Goal: Task Accomplishment & Management: Manage account settings

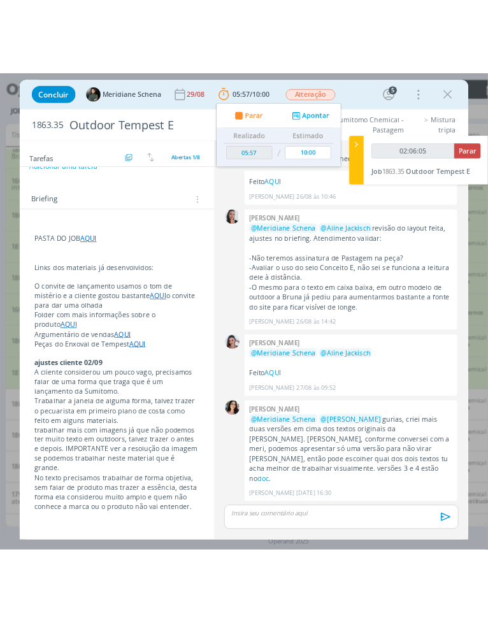
scroll to position [101, 0]
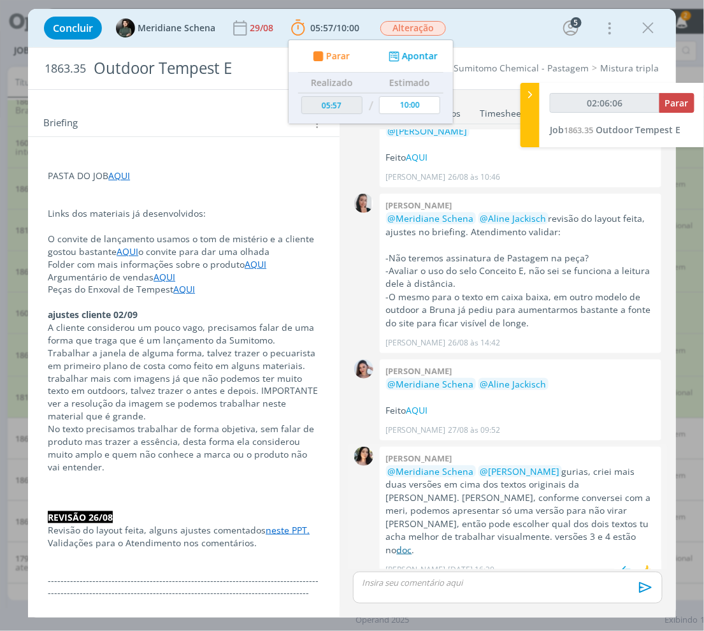
click at [397, 543] on link "doc" at bounding box center [404, 549] width 15 height 12
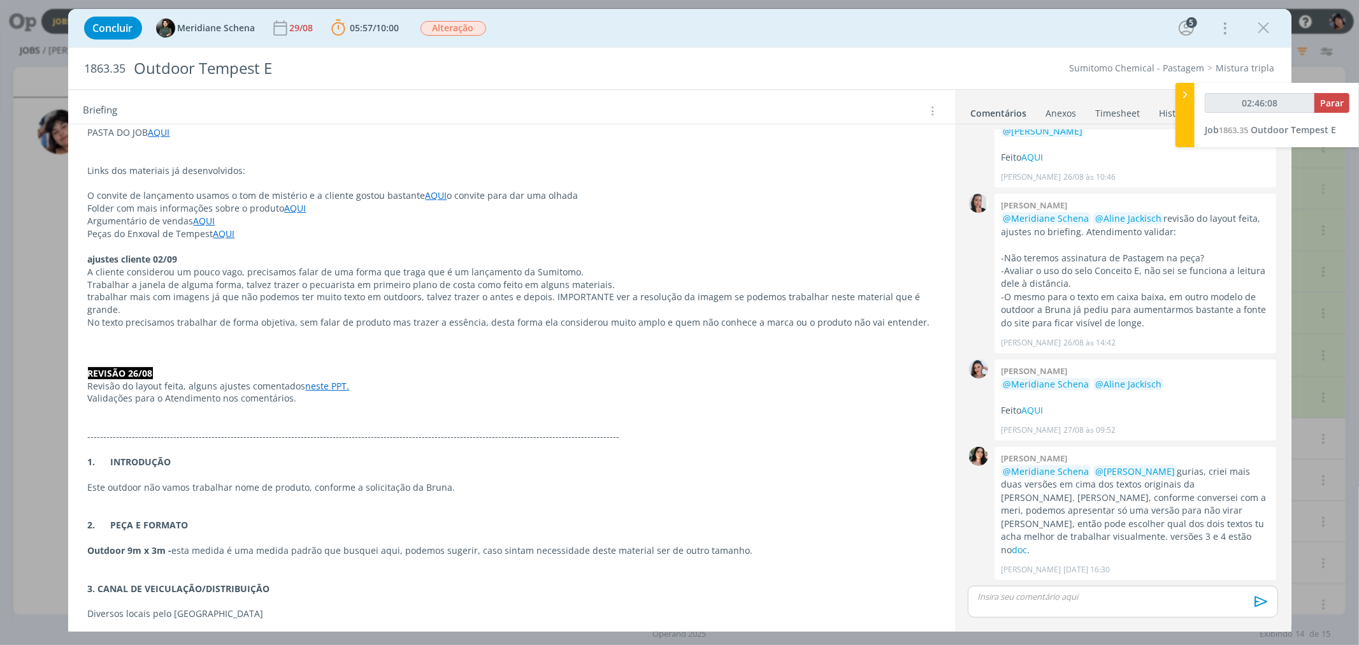
scroll to position [87, 0]
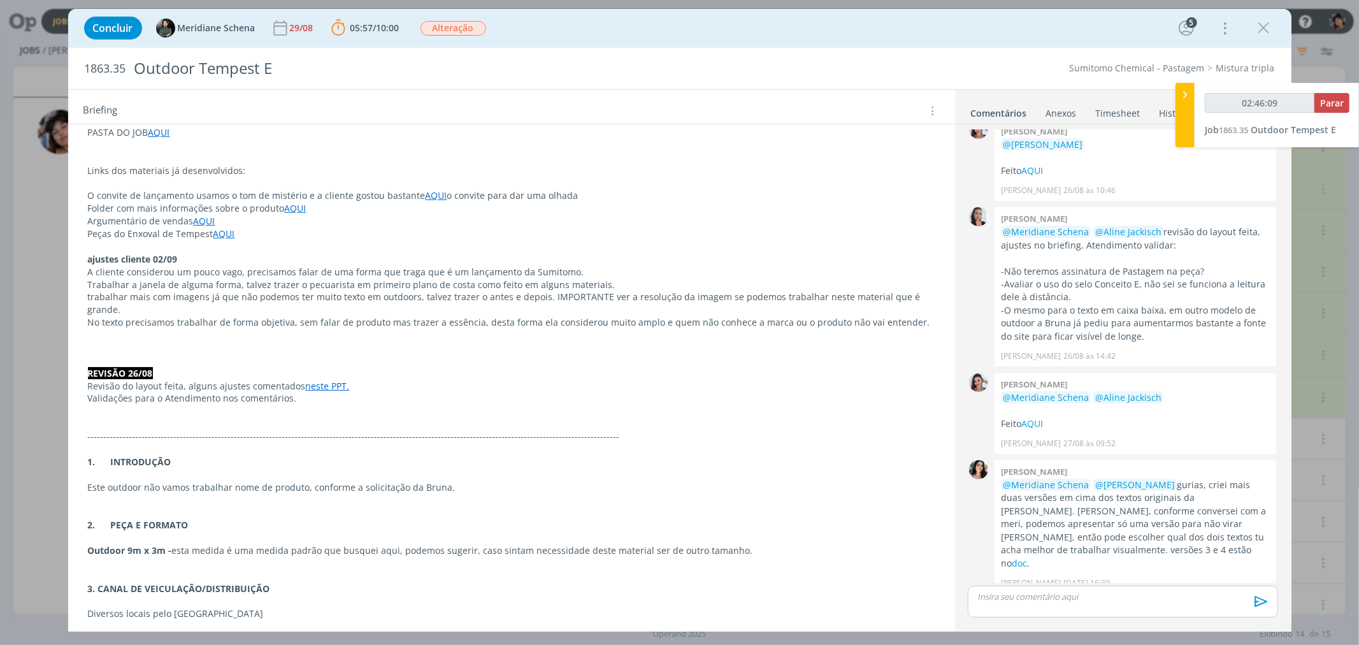
click at [503, 597] on p "dialog" at bounding box center [1122, 595] width 289 height 11
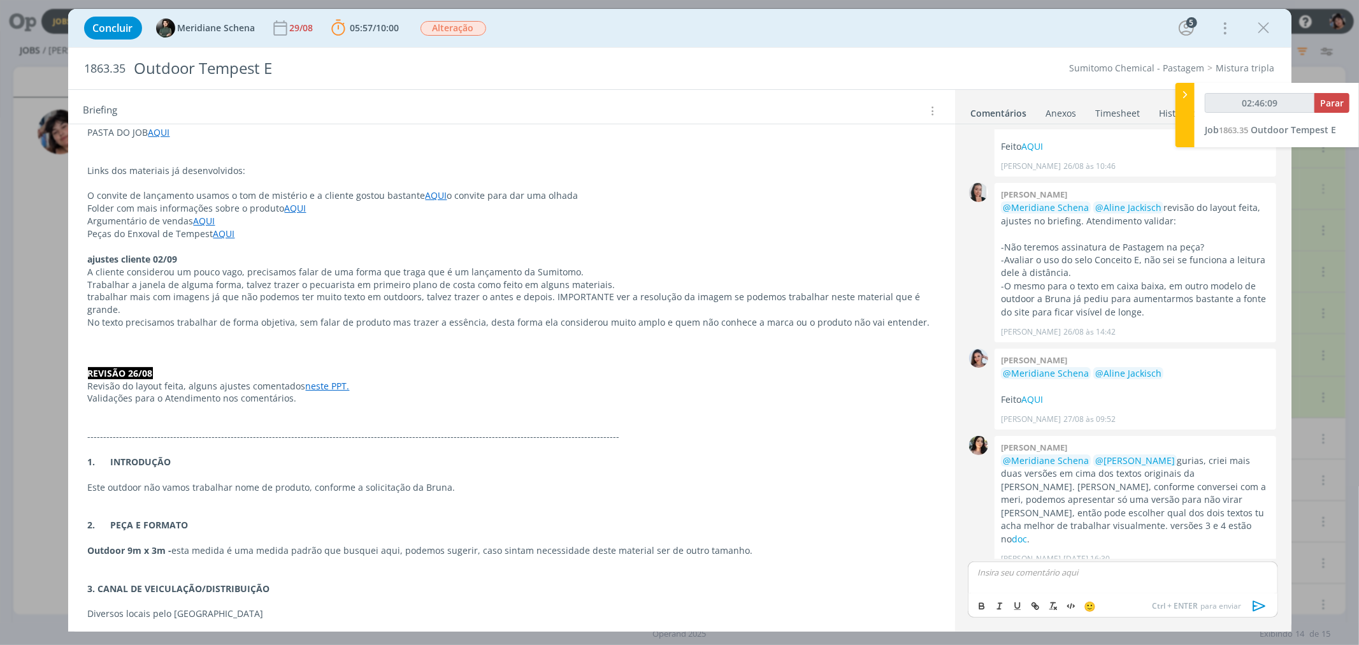
type input "02:46:10"
click at [503, 605] on icon "dialog" at bounding box center [1259, 605] width 19 height 19
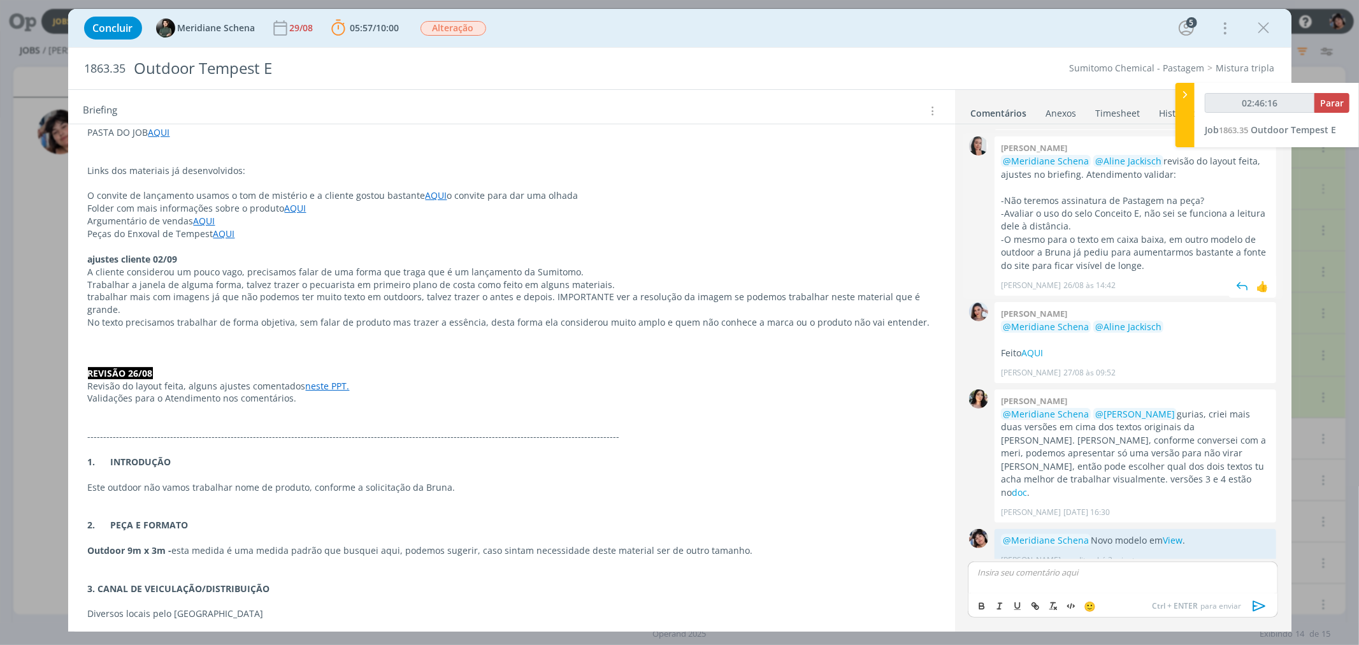
type input "02:46:17"
click at [503, 106] on span "Parar" at bounding box center [1332, 103] width 24 height 12
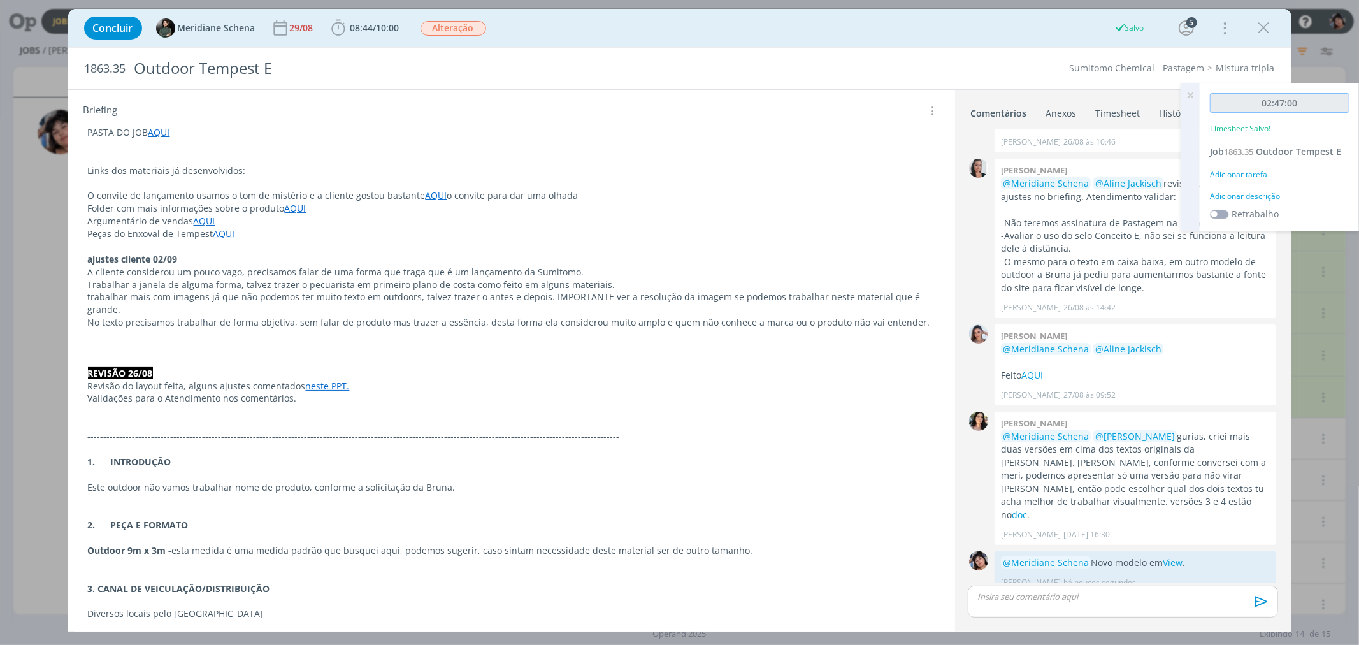
click at [503, 103] on input "02:47:00" at bounding box center [1278, 103] width 139 height 20
click at [503, 174] on div "Adicionar tarefa" at bounding box center [1278, 174] width 139 height 11
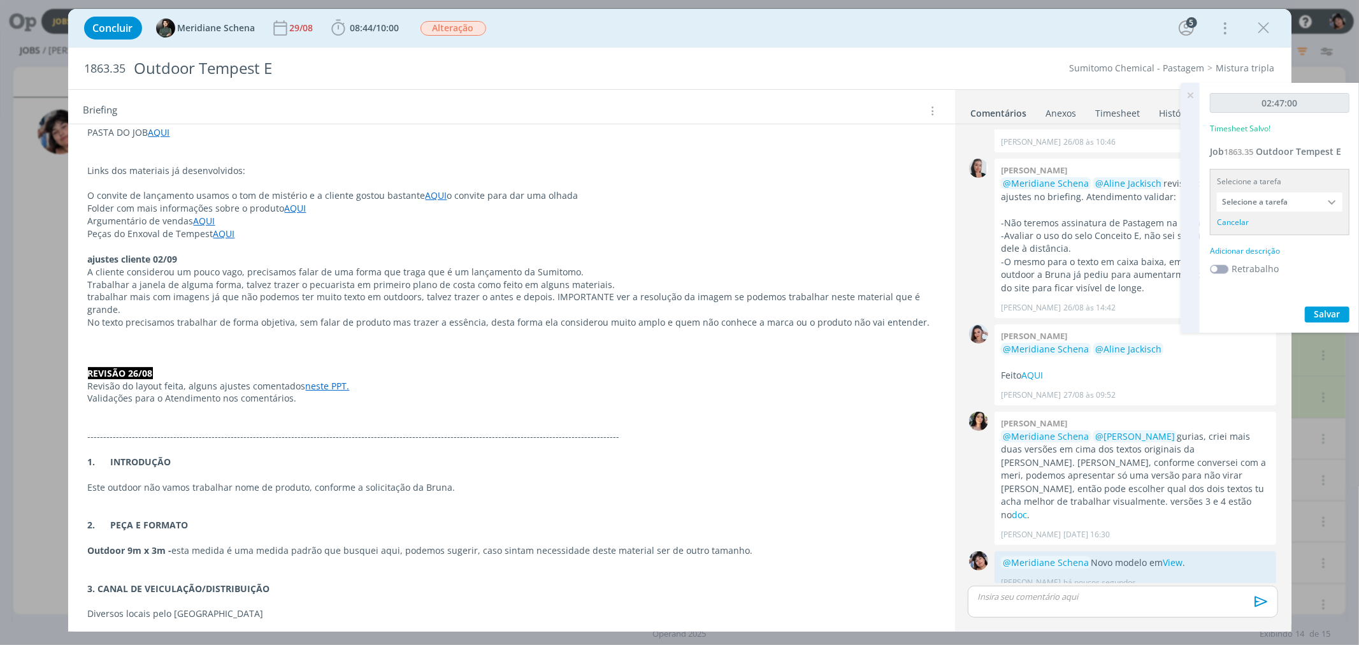
click at [503, 208] on input "Selecione a tarefa" at bounding box center [1278, 201] width 125 height 19
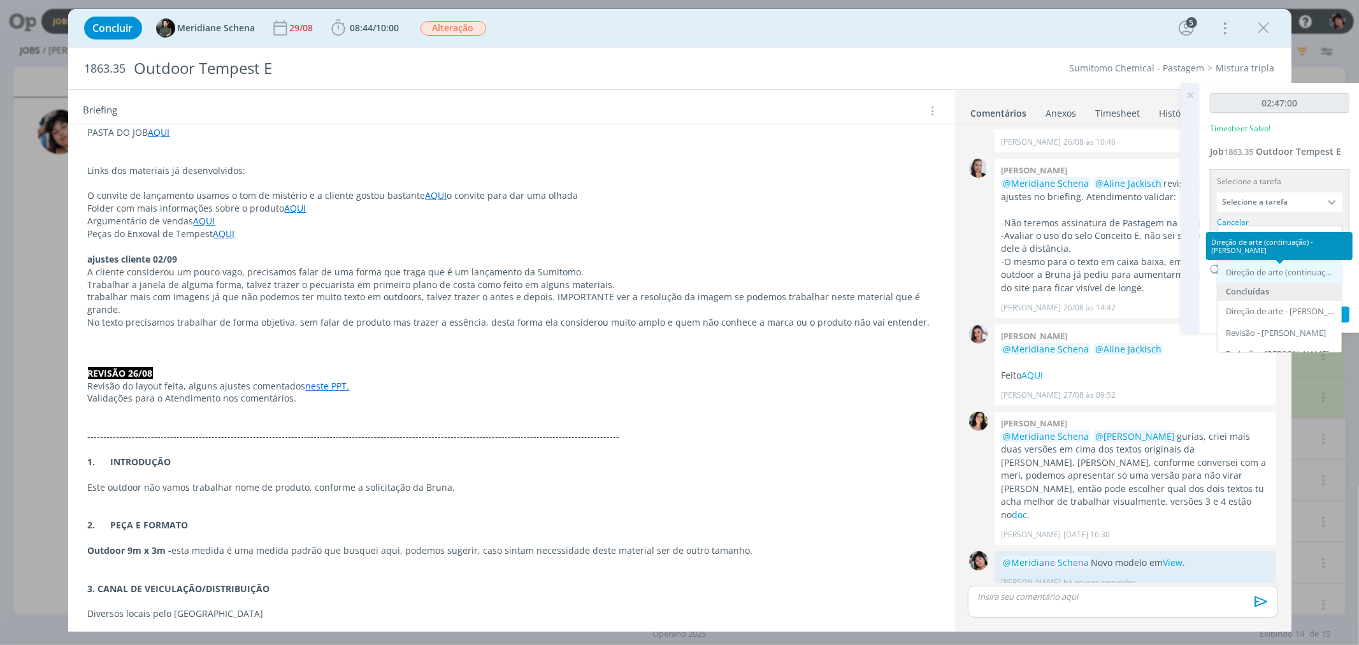
click at [503, 276] on div "Direção de arte (continuação) - [PERSON_NAME]" at bounding box center [1280, 273] width 110 height 10
type input "Direção de arte (continuação)"
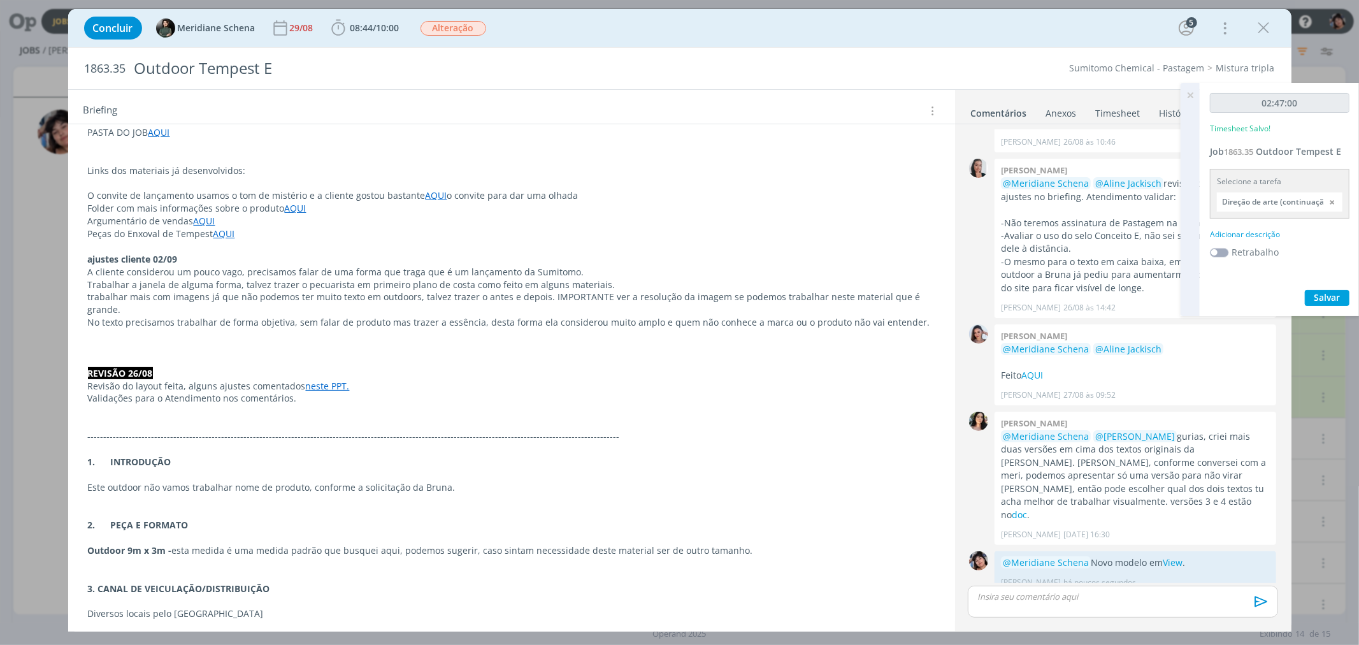
click at [503, 236] on div "Adicionar descrição" at bounding box center [1278, 234] width 139 height 11
click at [503, 243] on textarea at bounding box center [1279, 254] width 133 height 45
type textarea "Novo modelo Outdoor"
click at [503, 338] on span "Salvar" at bounding box center [1327, 337] width 26 height 12
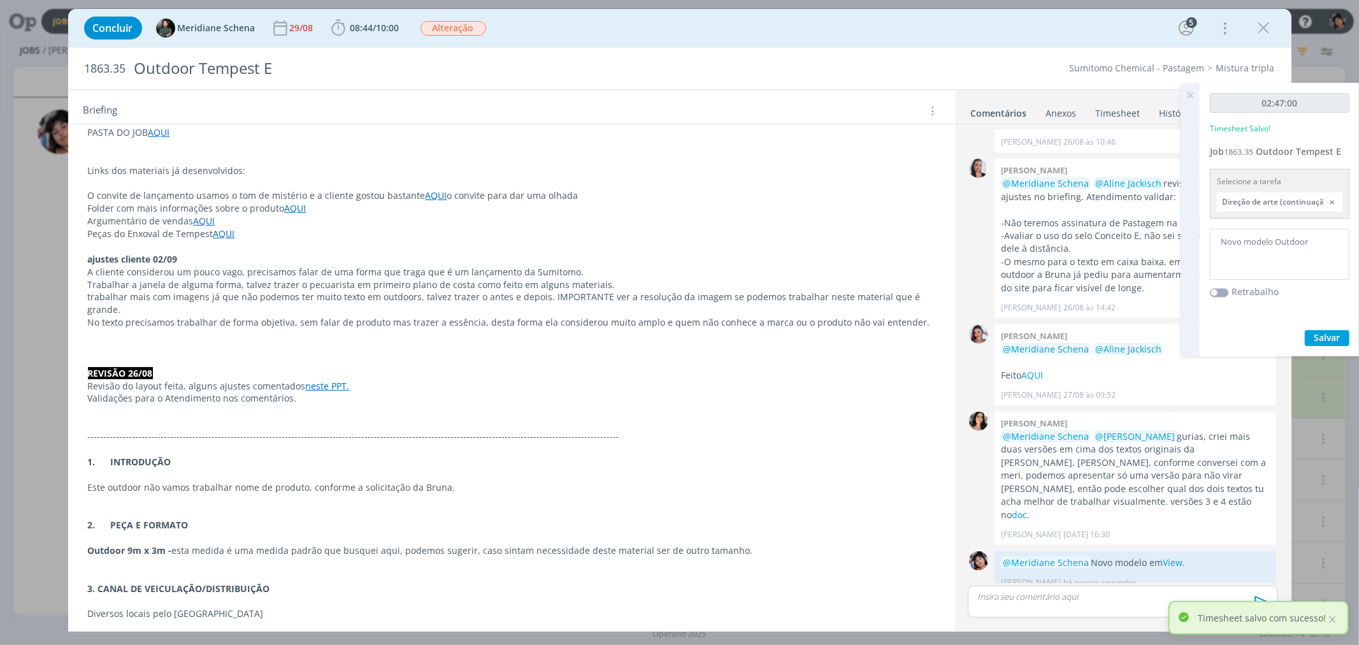
click at [503, 115] on link "Timesheet" at bounding box center [1118, 110] width 46 height 18
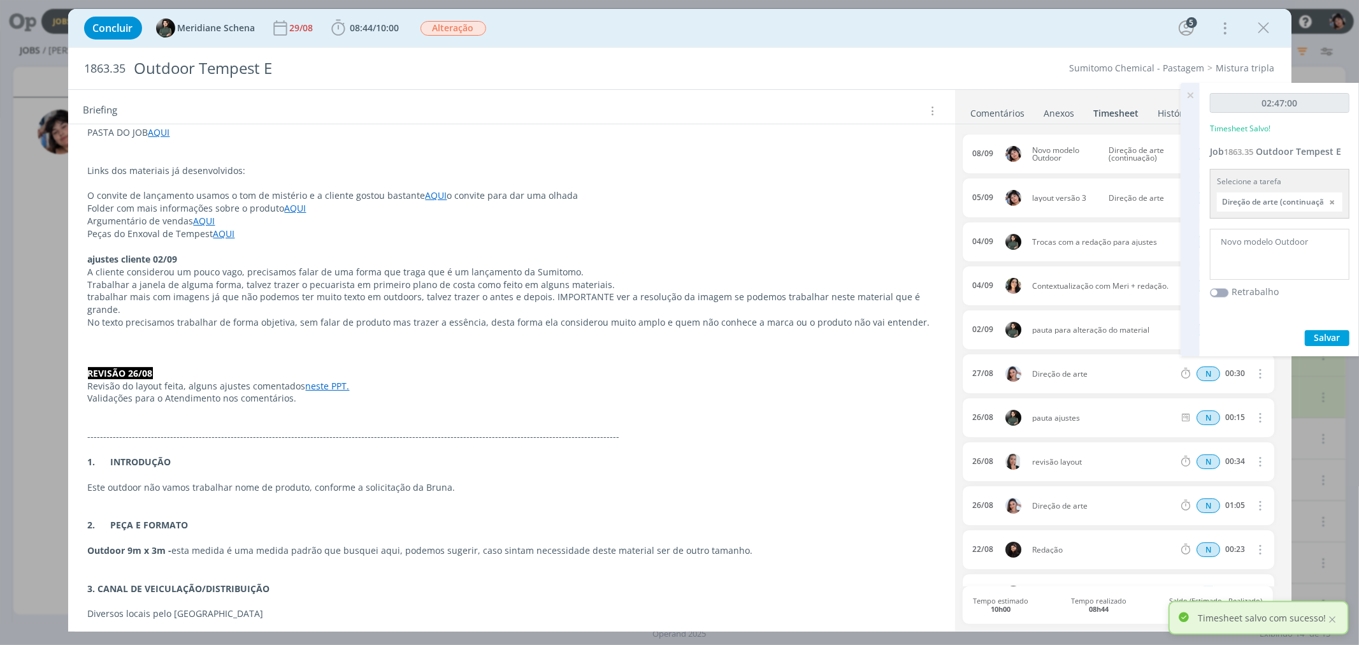
click at [503, 158] on span "Direção de arte (continuação)" at bounding box center [1139, 153] width 73 height 15
click at [503, 89] on icon at bounding box center [1189, 95] width 23 height 25
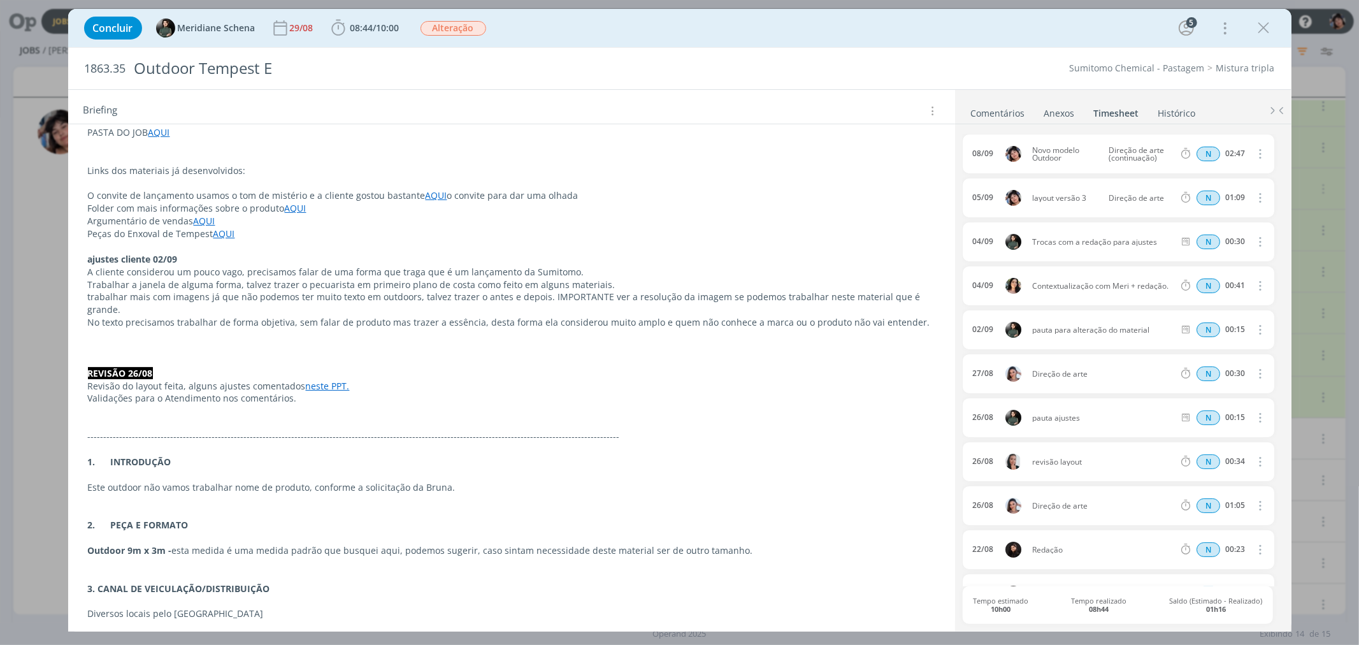
click at [503, 154] on icon "dialog" at bounding box center [1185, 153] width 13 height 13
click at [503, 152] on icon "dialog" at bounding box center [1259, 153] width 14 height 15
click at [503, 191] on link "Editar" at bounding box center [1223, 196] width 101 height 20
click at [503, 151] on input "02:47" at bounding box center [1233, 154] width 27 height 14
type input "01:47"
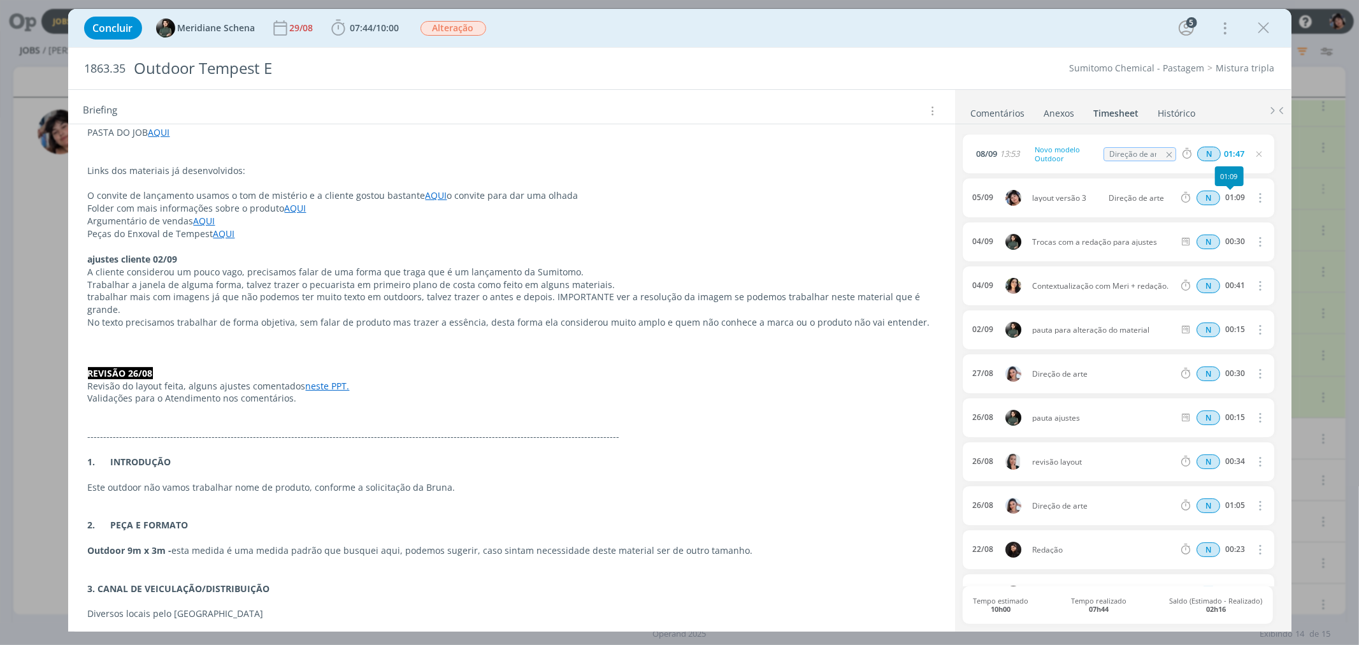
click at [503, 213] on div "05/09 layout versão 3 Direção de arte N 01:09 Excluir" at bounding box center [1117, 197] width 311 height 39
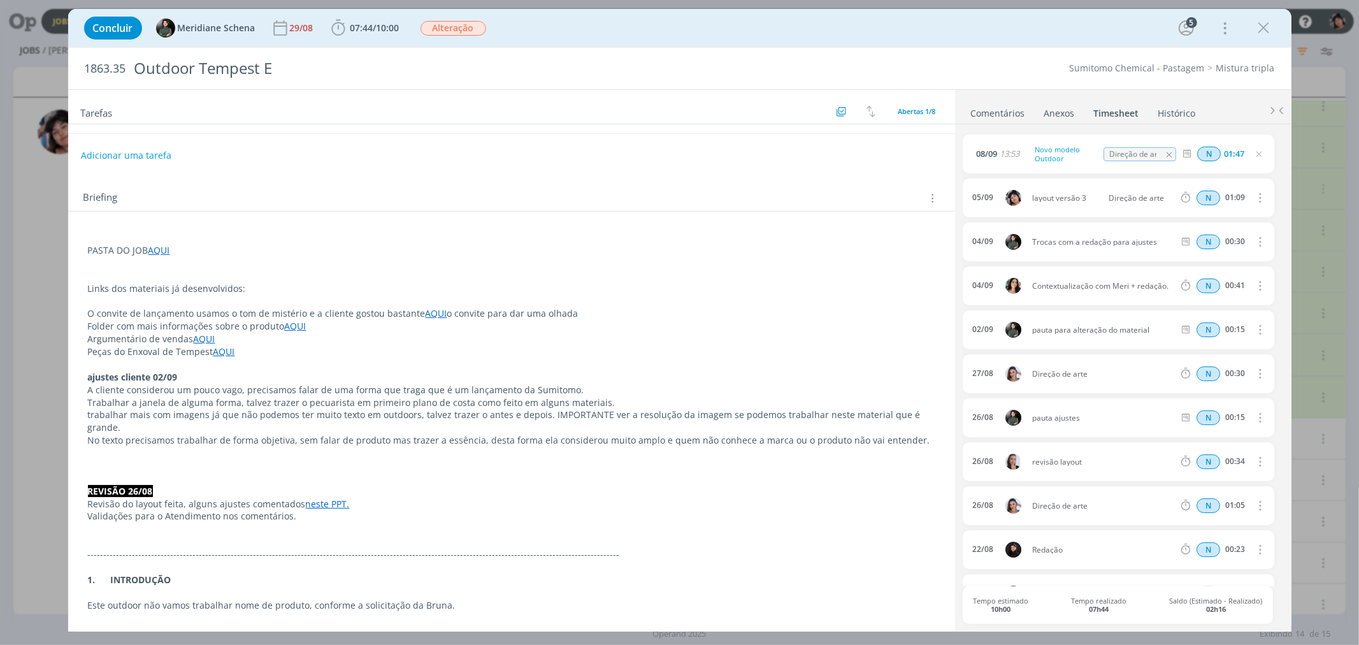
scroll to position [0, 0]
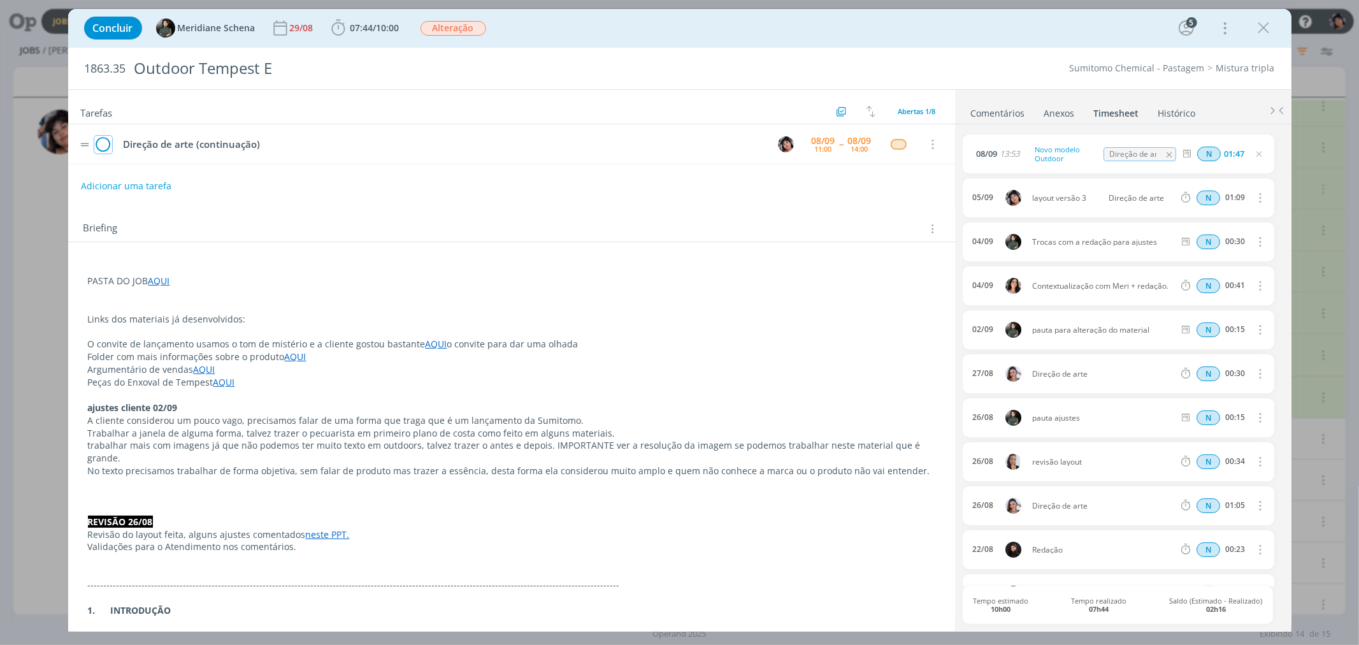
click at [104, 143] on icon "dialog" at bounding box center [103, 144] width 18 height 19
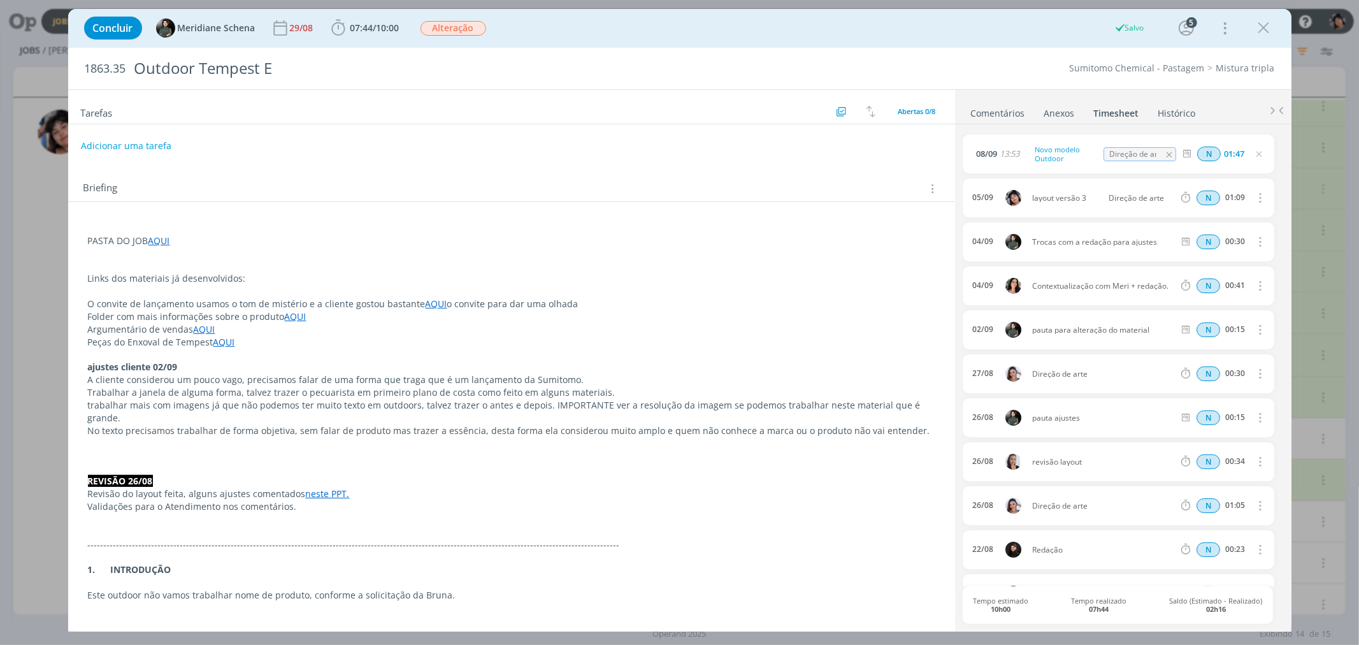
click at [503, 156] on icon "dialog" at bounding box center [1258, 154] width 10 height 10
click at [503, 32] on icon "dialog" at bounding box center [1263, 27] width 19 height 19
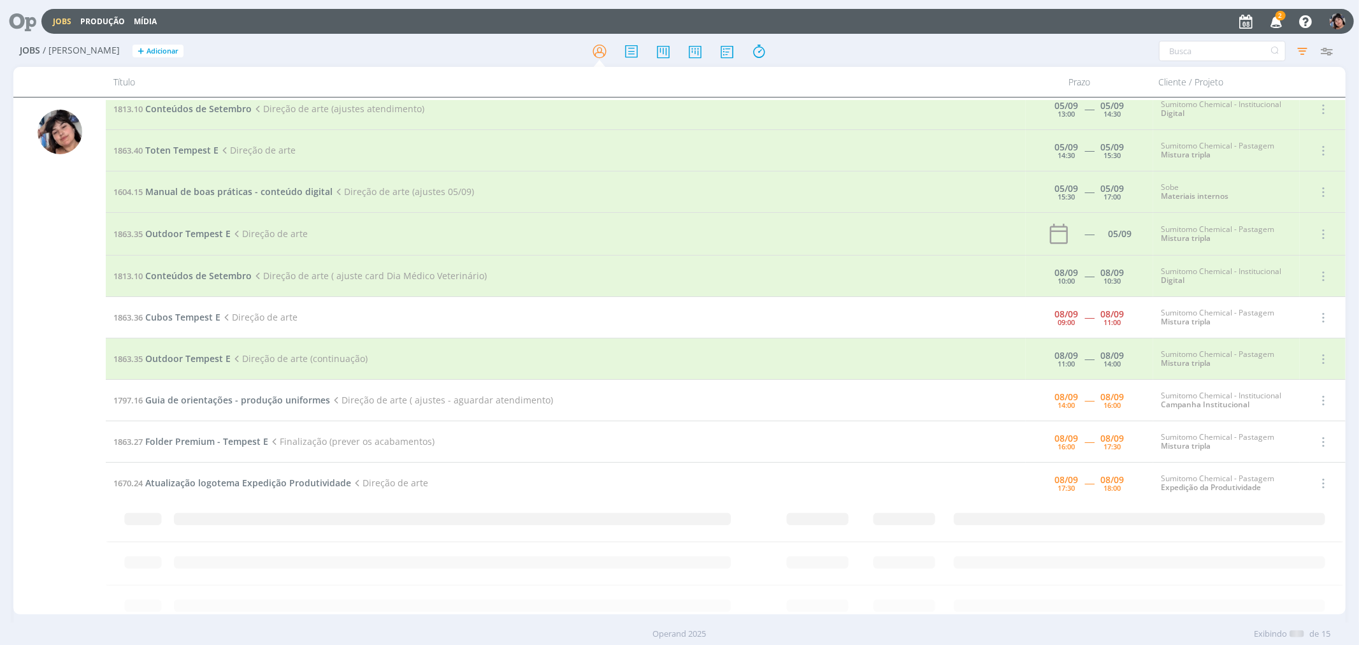
scroll to position [125, 0]
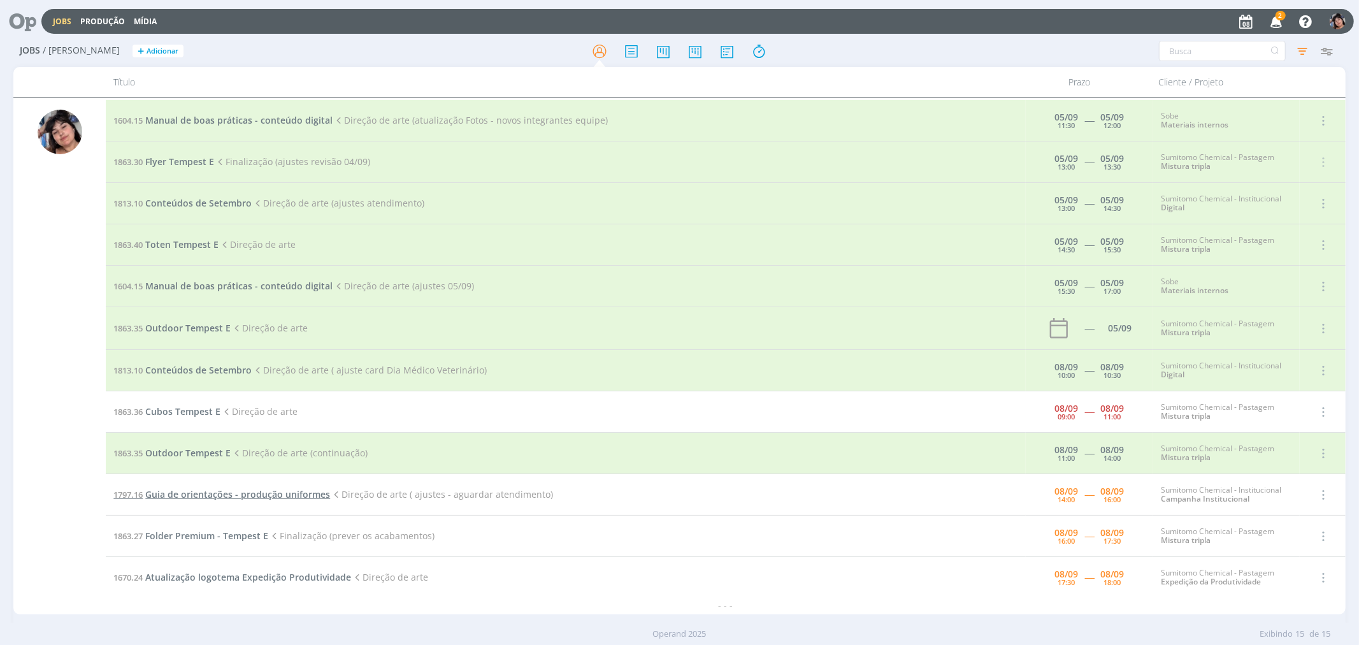
click at [224, 489] on span "Guia de orientações - produção uniformes" at bounding box center [237, 494] width 185 height 12
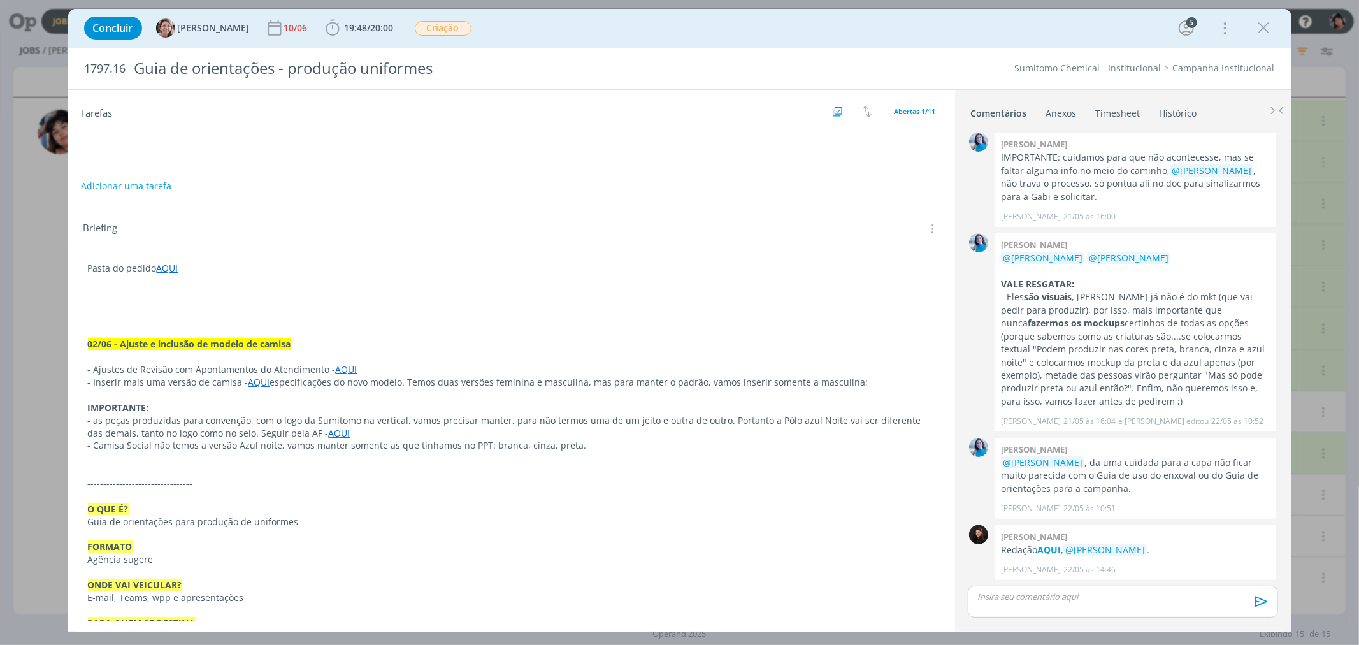
scroll to position [1220, 0]
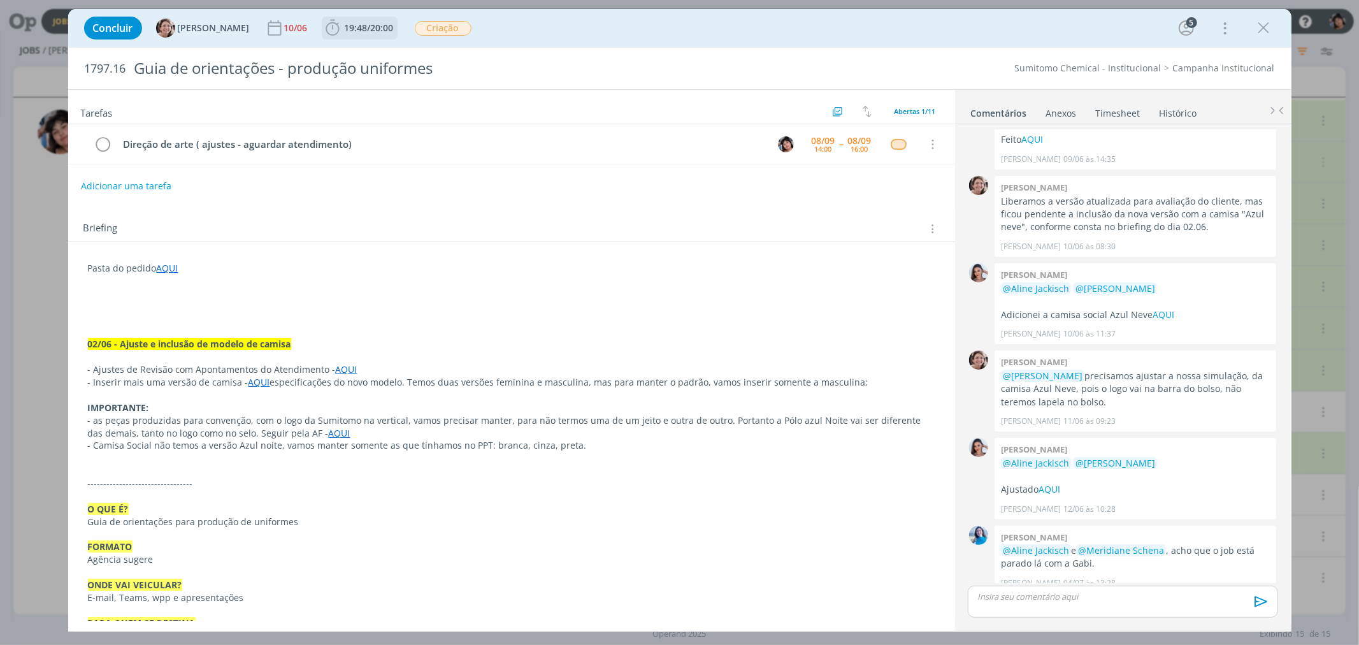
click at [371, 31] on span "20:00" at bounding box center [382, 28] width 23 height 12
click at [362, 52] on span "Iniciar" at bounding box center [375, 56] width 27 height 9
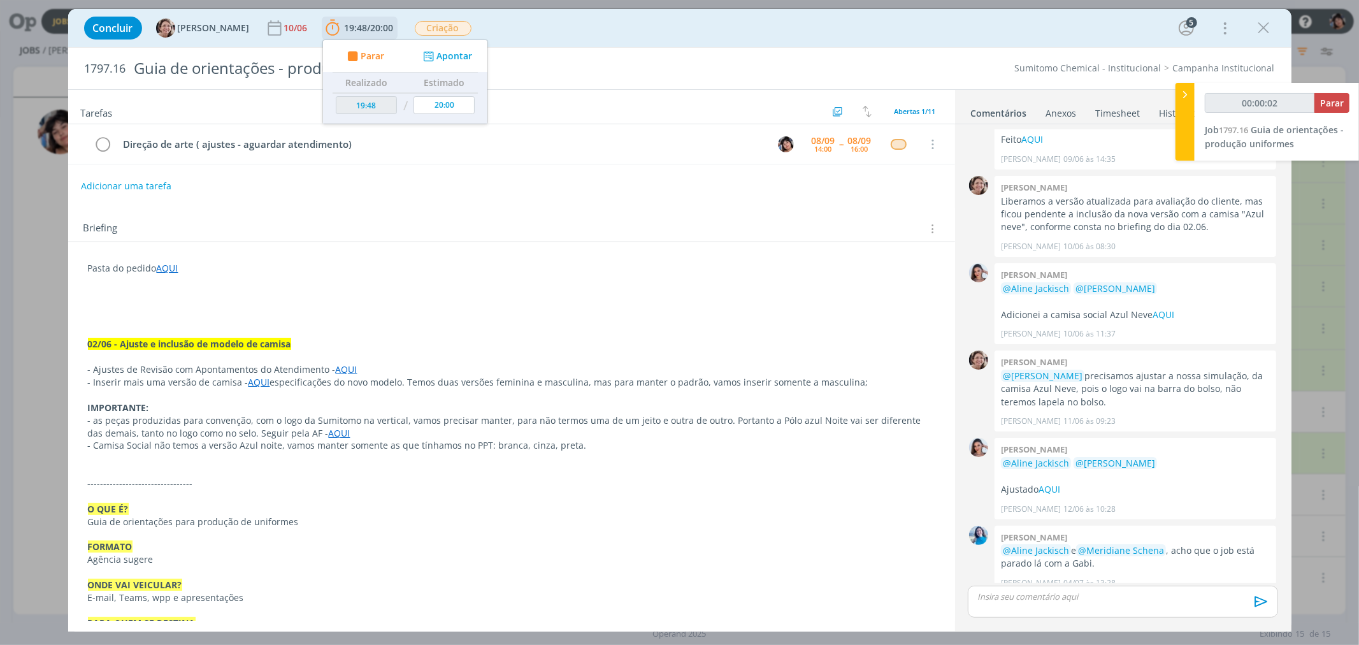
type input "00:00:03"
click at [360, 52] on span "Parar" at bounding box center [372, 56] width 24 height 9
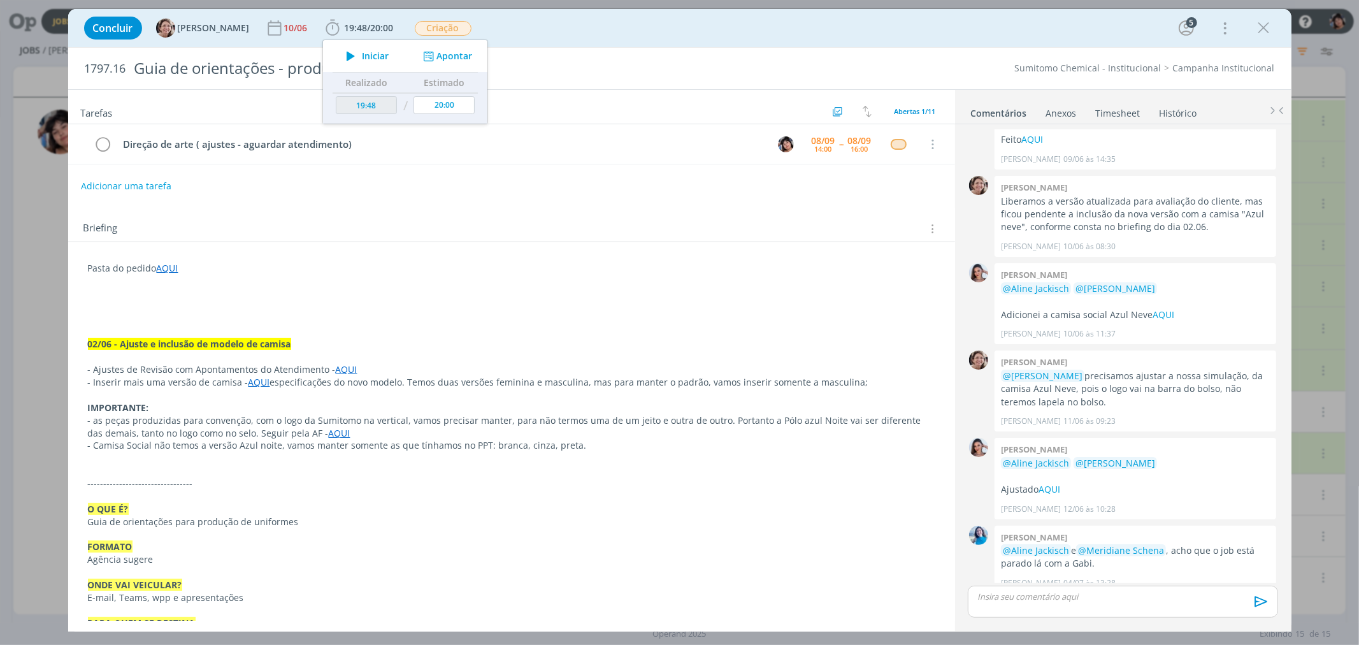
type input "19:49"
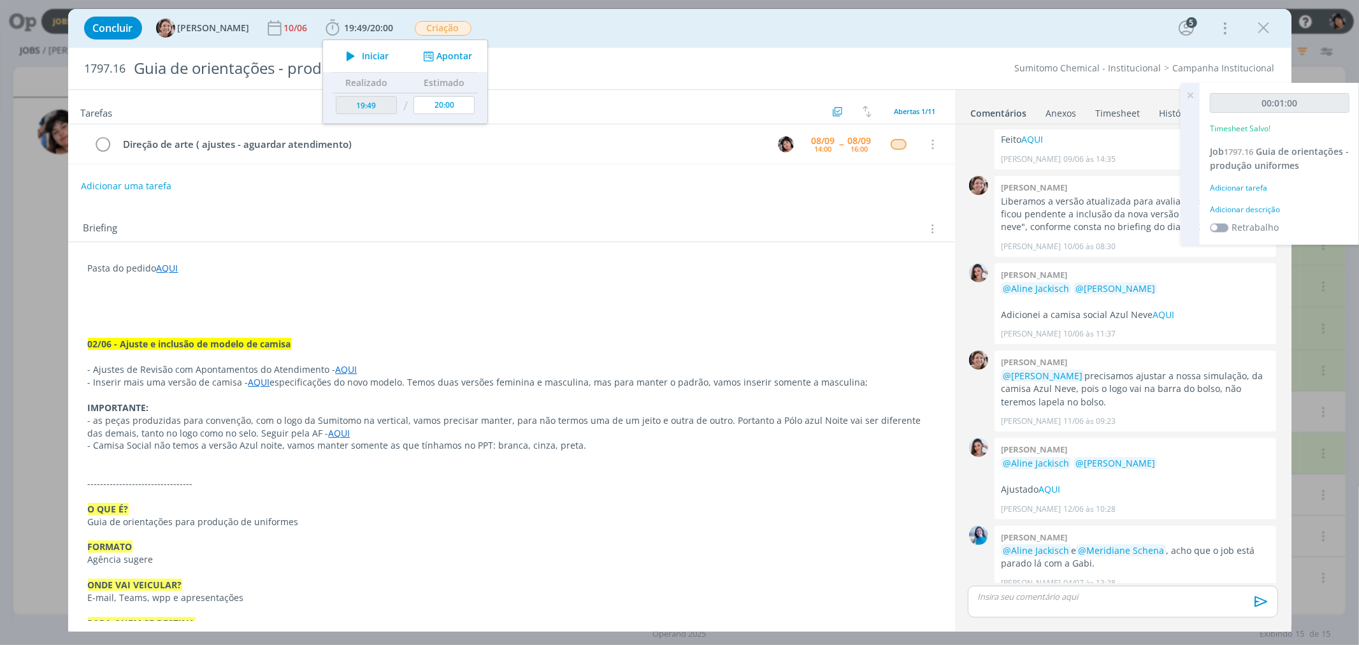
click at [445, 304] on p "dialog" at bounding box center [511, 306] width 847 height 13
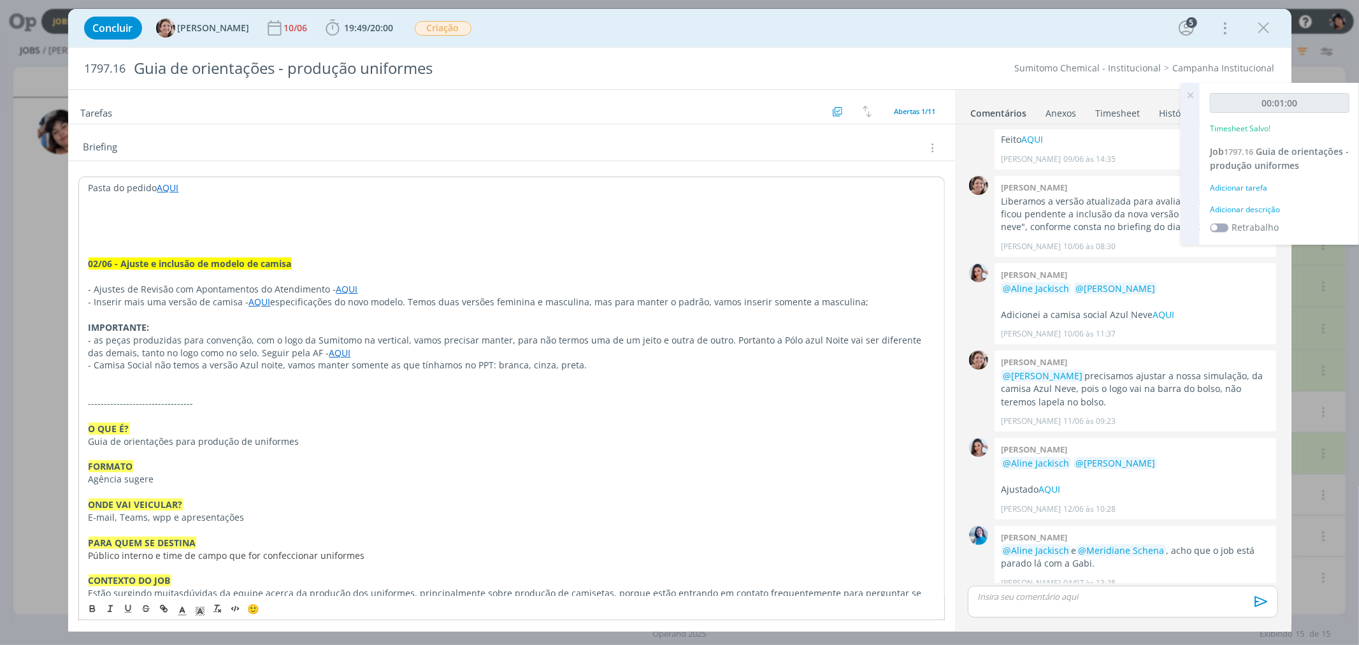
scroll to position [85, 0]
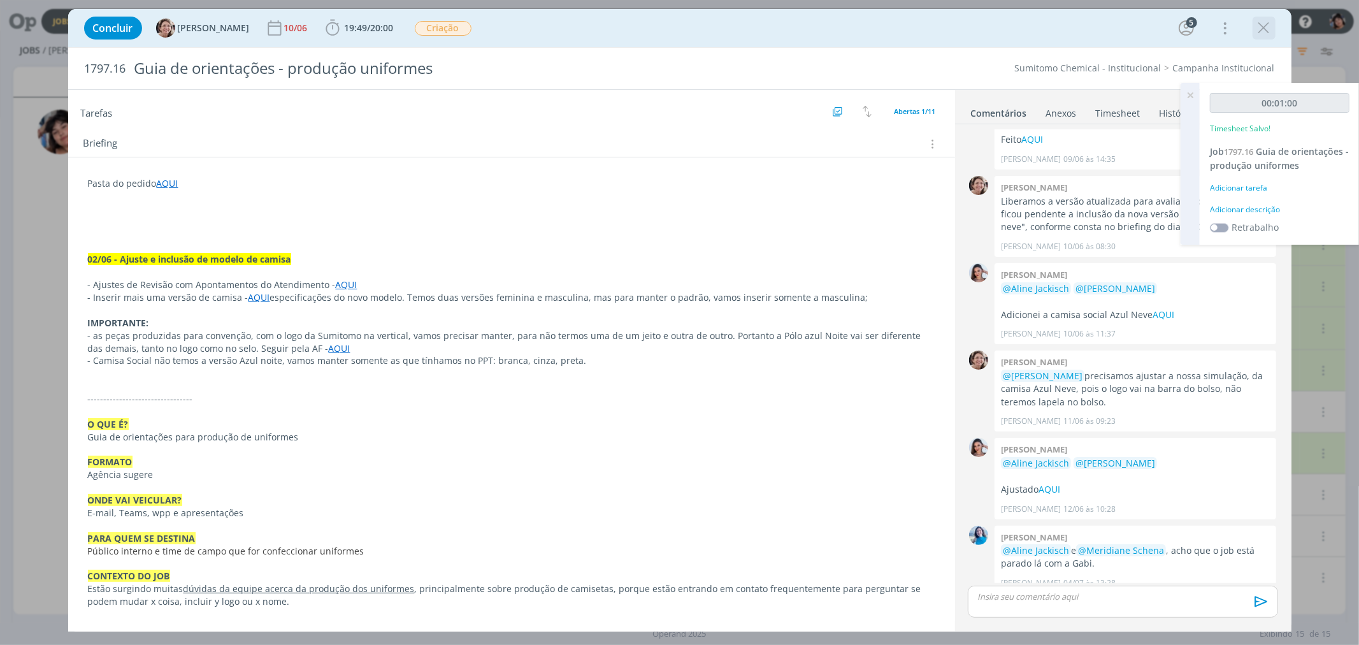
click at [503, 28] on icon "dialog" at bounding box center [1263, 27] width 19 height 19
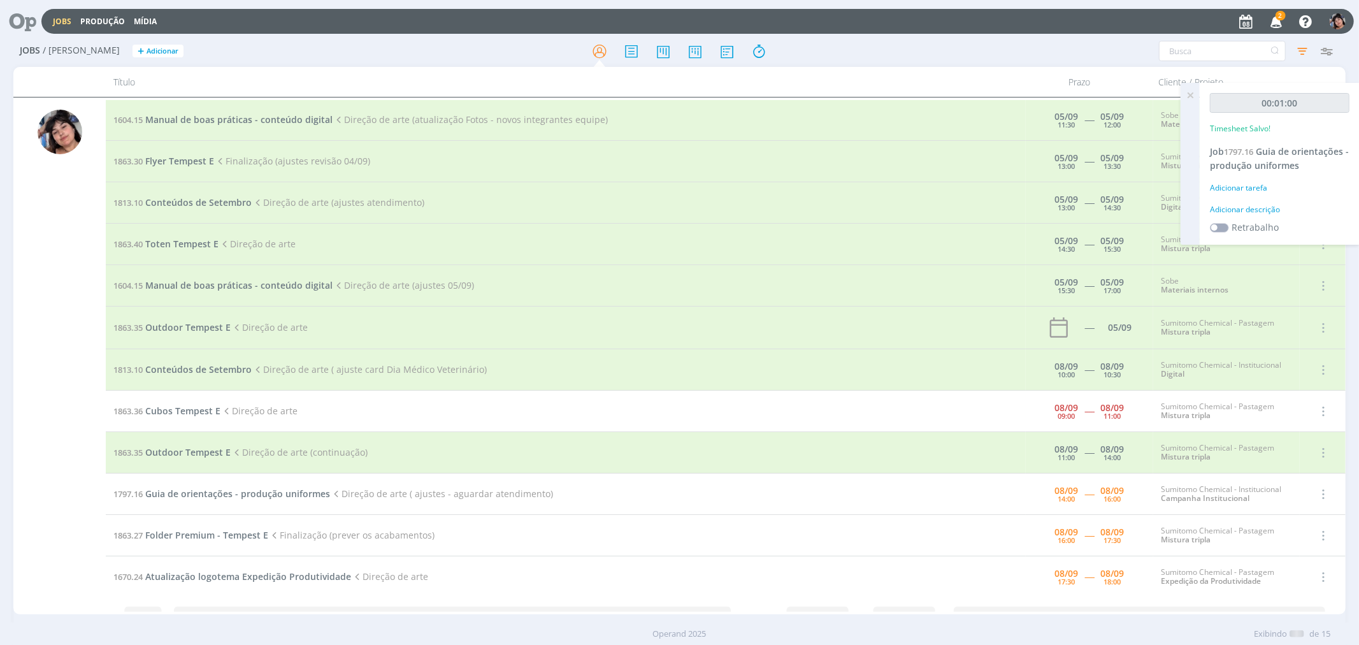
scroll to position [125, 0]
click at [503, 51] on icon "button" at bounding box center [1301, 50] width 23 height 23
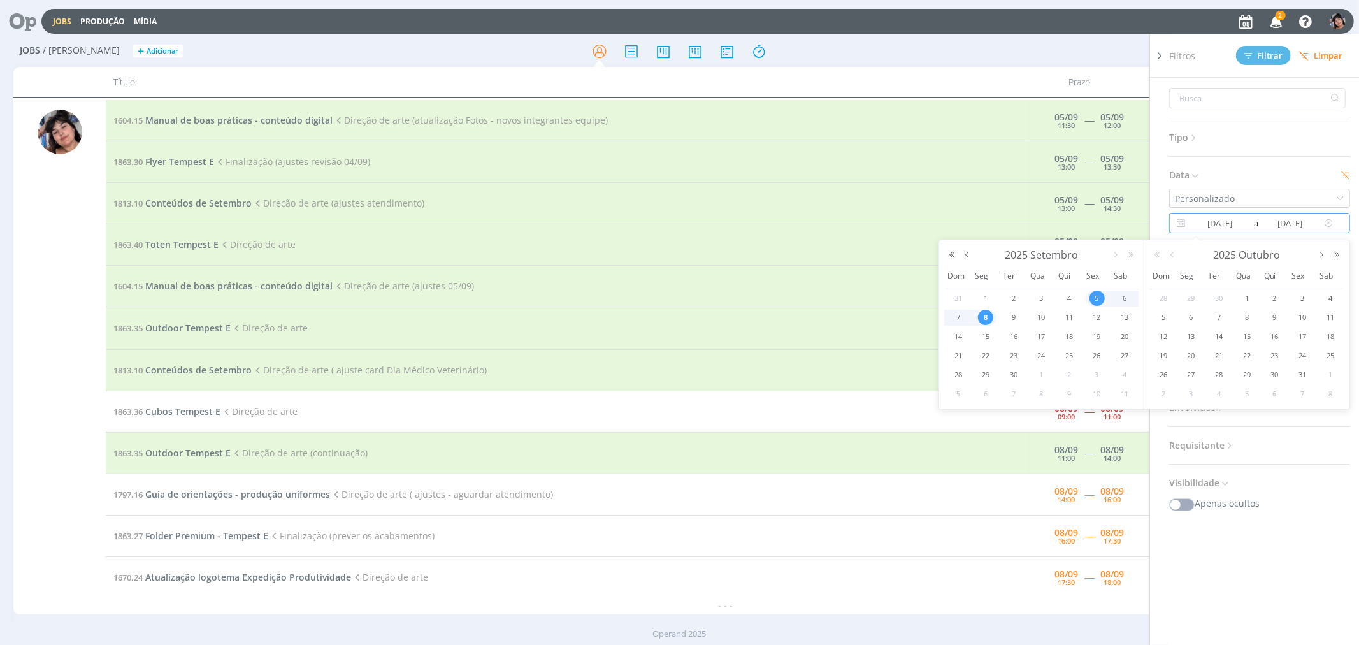
click at [503, 217] on input "[DATE]" at bounding box center [1219, 222] width 62 height 15
click at [503, 315] on span "9" at bounding box center [1013, 317] width 15 height 15
click at [503, 315] on div "7" at bounding box center [959, 318] width 25 height 16
type input "[DATE]"
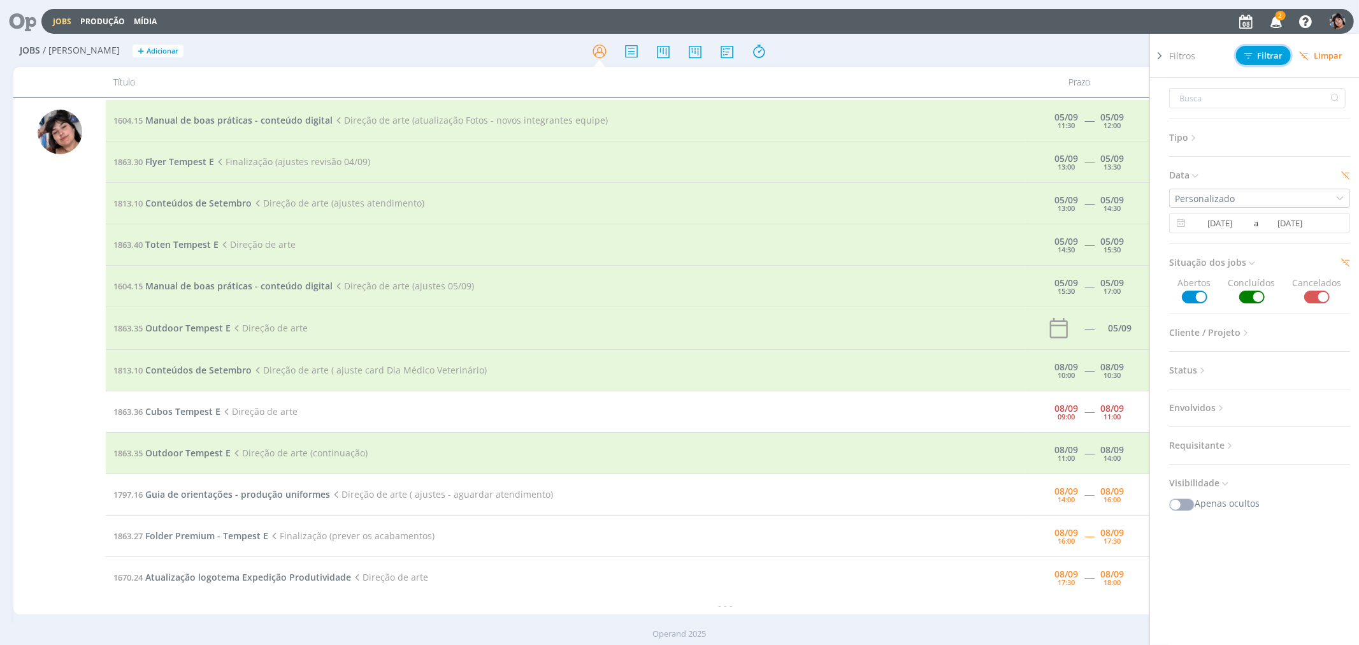
click at [503, 57] on span "Filtrar" at bounding box center [1263, 56] width 39 height 8
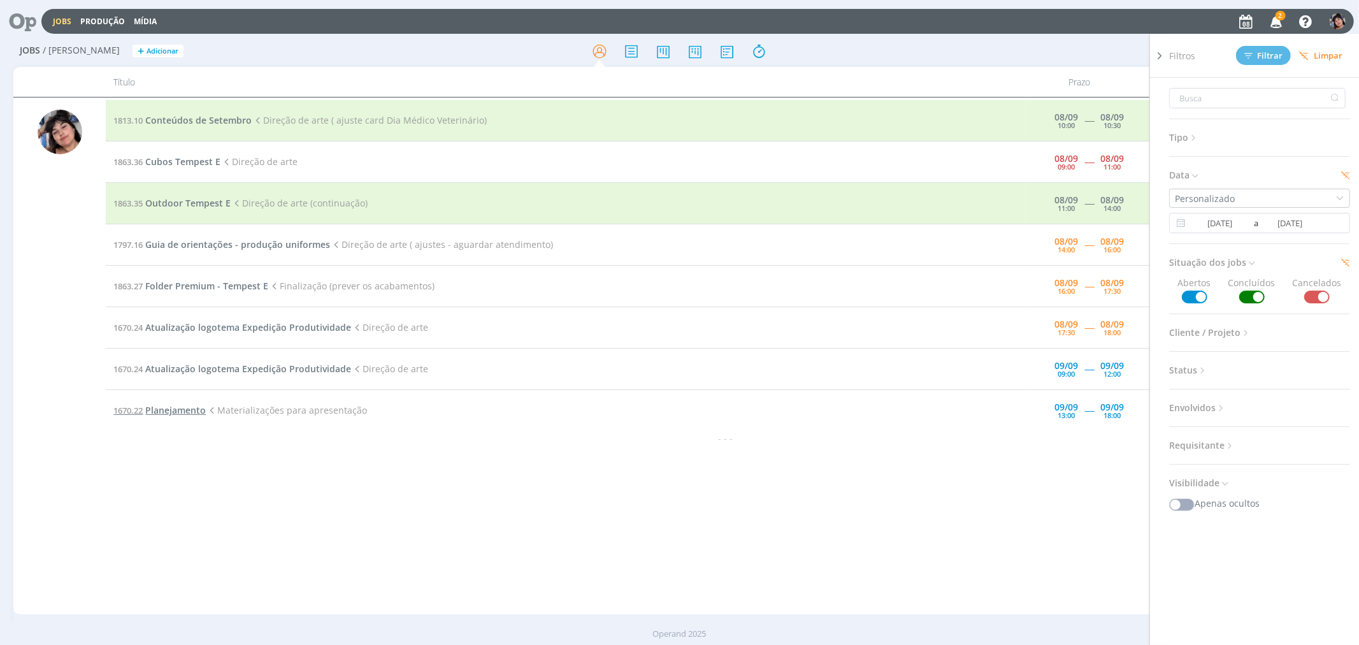
click at [172, 404] on span "Planejamento" at bounding box center [175, 410] width 61 height 12
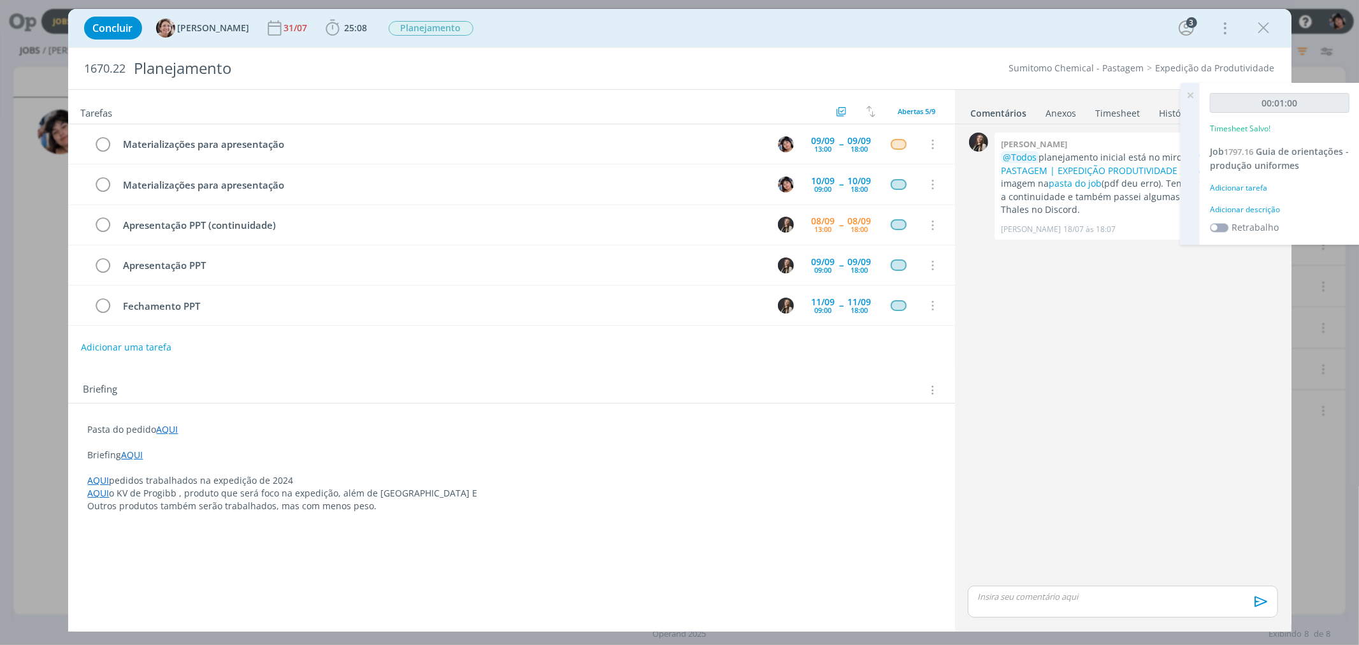
click at [503, 327] on div "0 [PERSON_NAME] @Todos planejamento inicial está no miro "SUMITOMO - PASTAGEM |…" at bounding box center [1122, 355] width 320 height 453
click at [503, 90] on icon at bounding box center [1189, 95] width 23 height 25
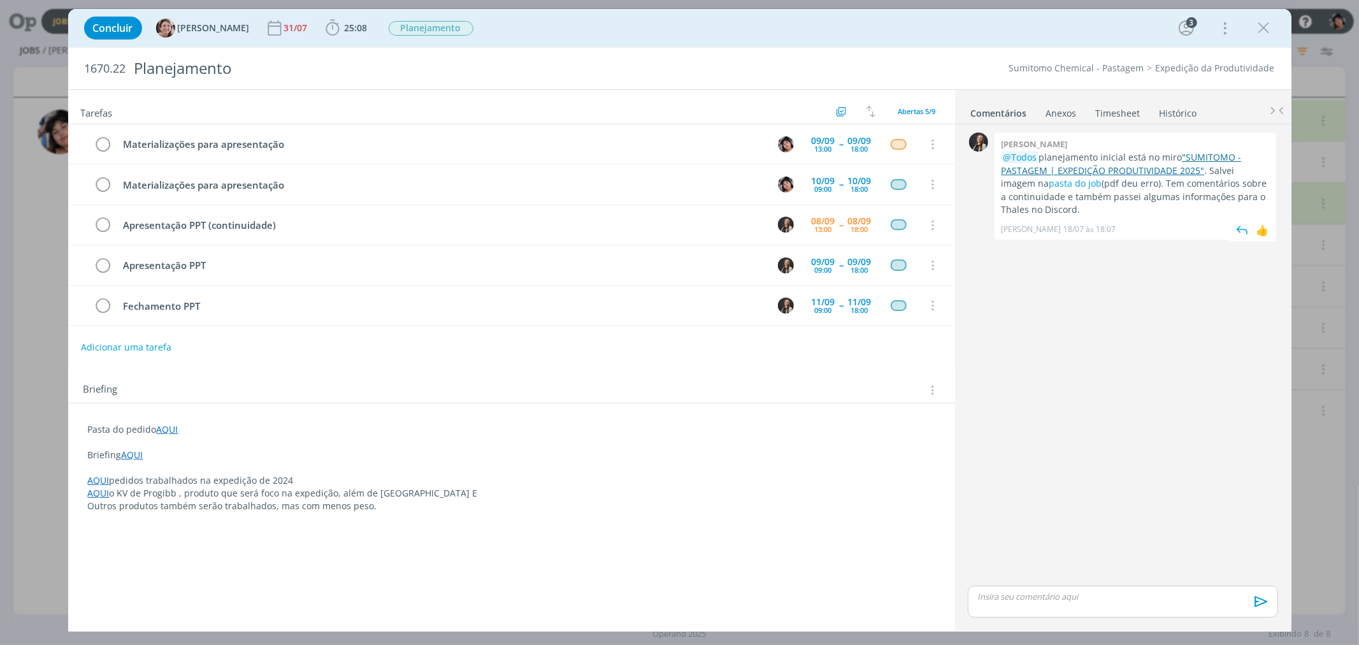
click at [503, 174] on link ""SUMITOMO - PASTAGEM | EXPEDIÇÃO PRODUTIVIDADE 2025"" at bounding box center [1121, 163] width 240 height 25
click at [503, 25] on icon "dialog" at bounding box center [1263, 27] width 19 height 19
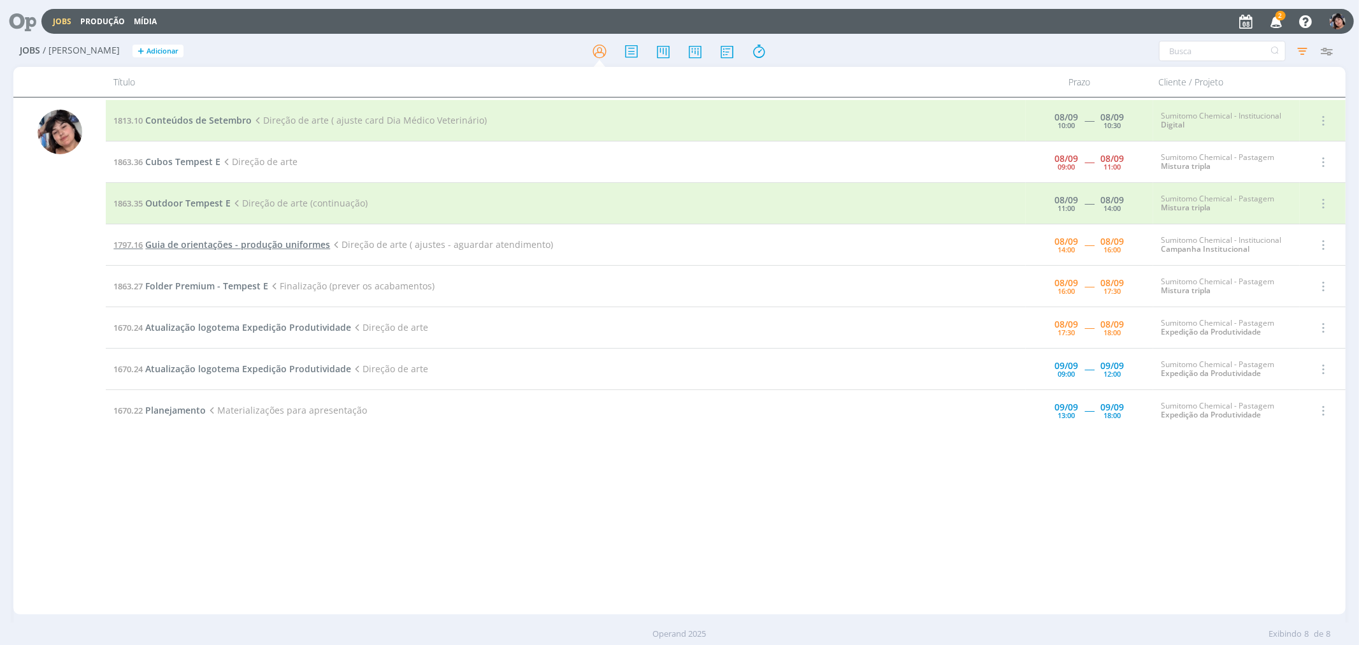
click at [181, 240] on span "Guia de orientações - produção uniformes" at bounding box center [237, 244] width 185 height 12
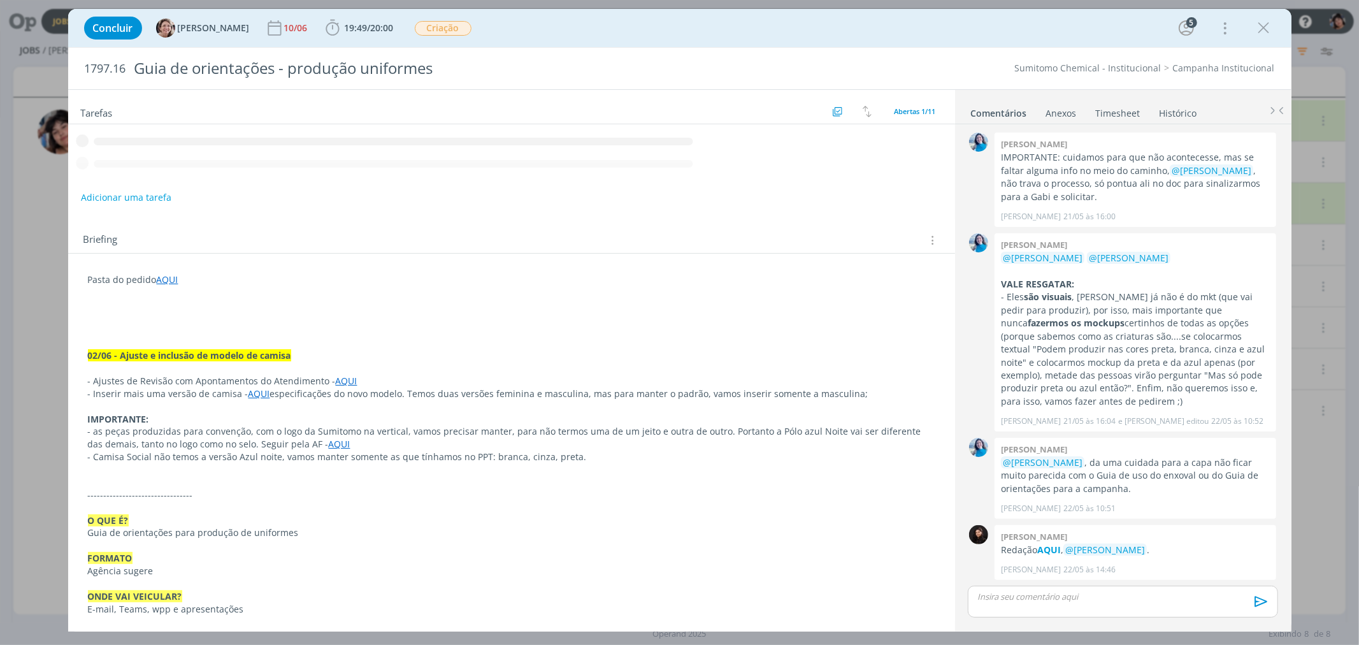
scroll to position [1220, 0]
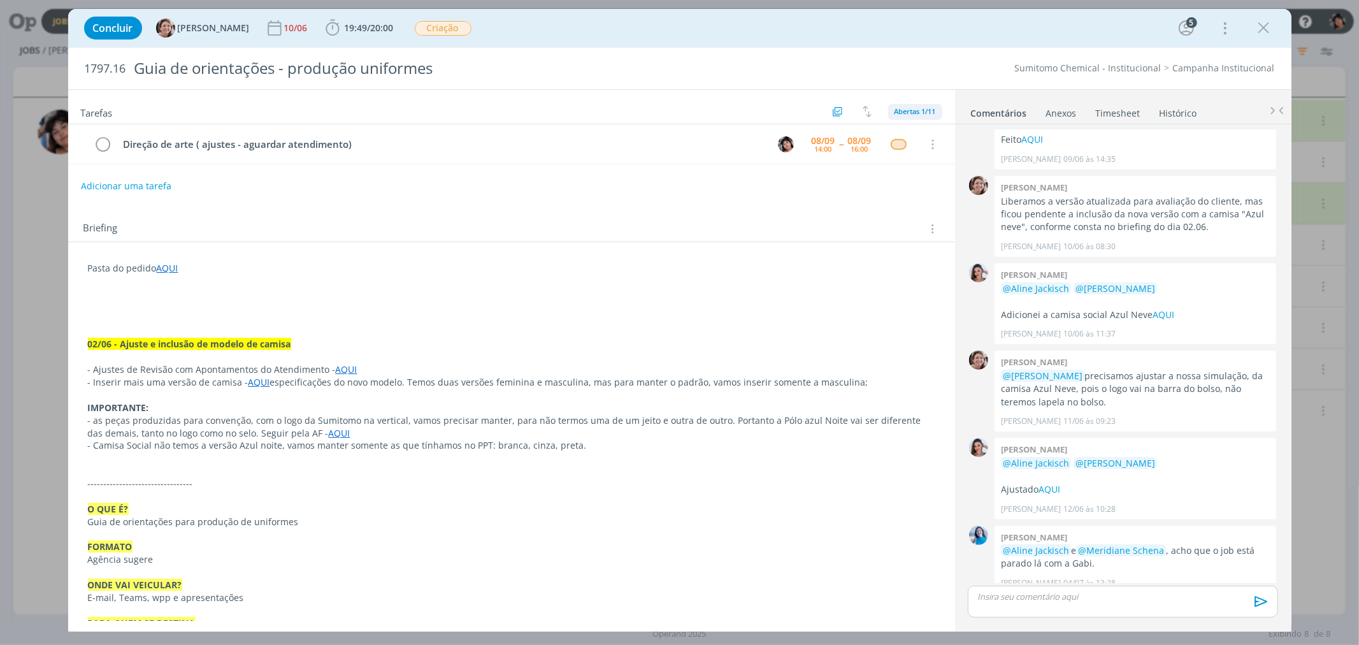
click at [503, 106] on span "Abertas 1/11" at bounding box center [914, 111] width 41 height 10
click at [503, 156] on span "Concluídas 10" at bounding box center [923, 160] width 52 height 11
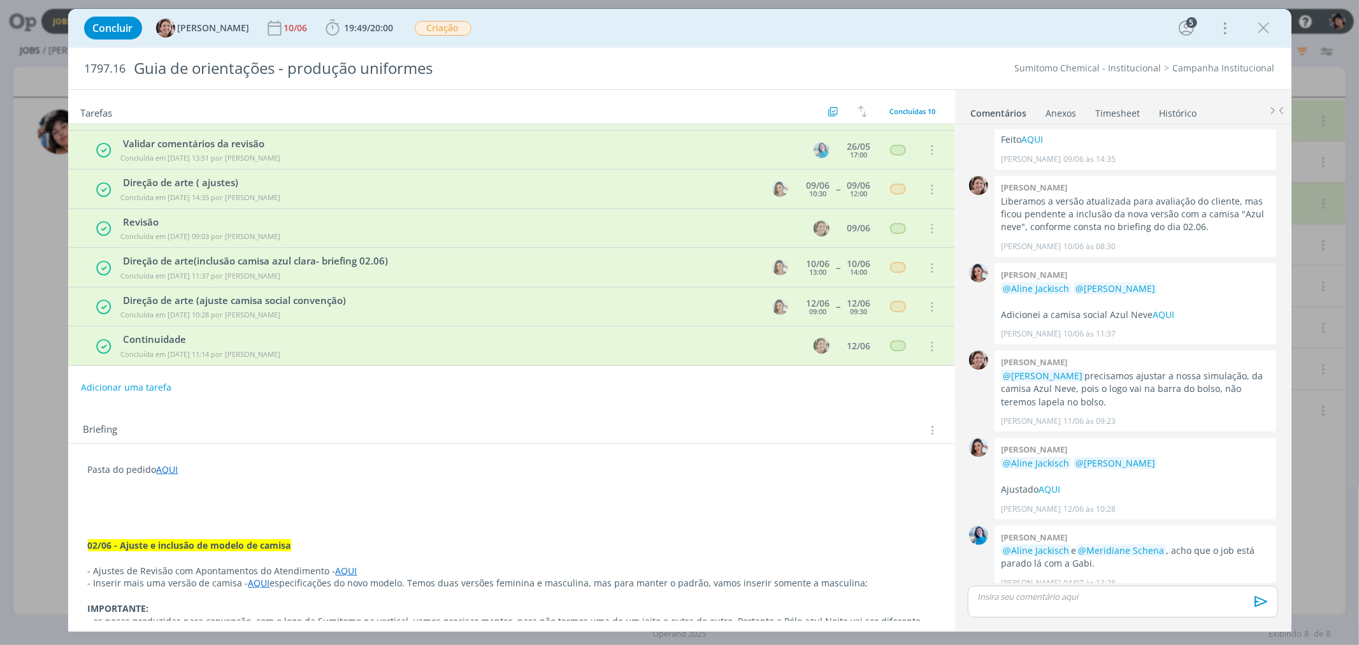
scroll to position [151, 0]
click at [394, 401] on div "Tarefas Usar Job de template Ordenar por: Prazo crescente Prazo decrescente Ord…" at bounding box center [511, 355] width 887 height 531
click at [503, 23] on icon "dialog" at bounding box center [1263, 27] width 19 height 19
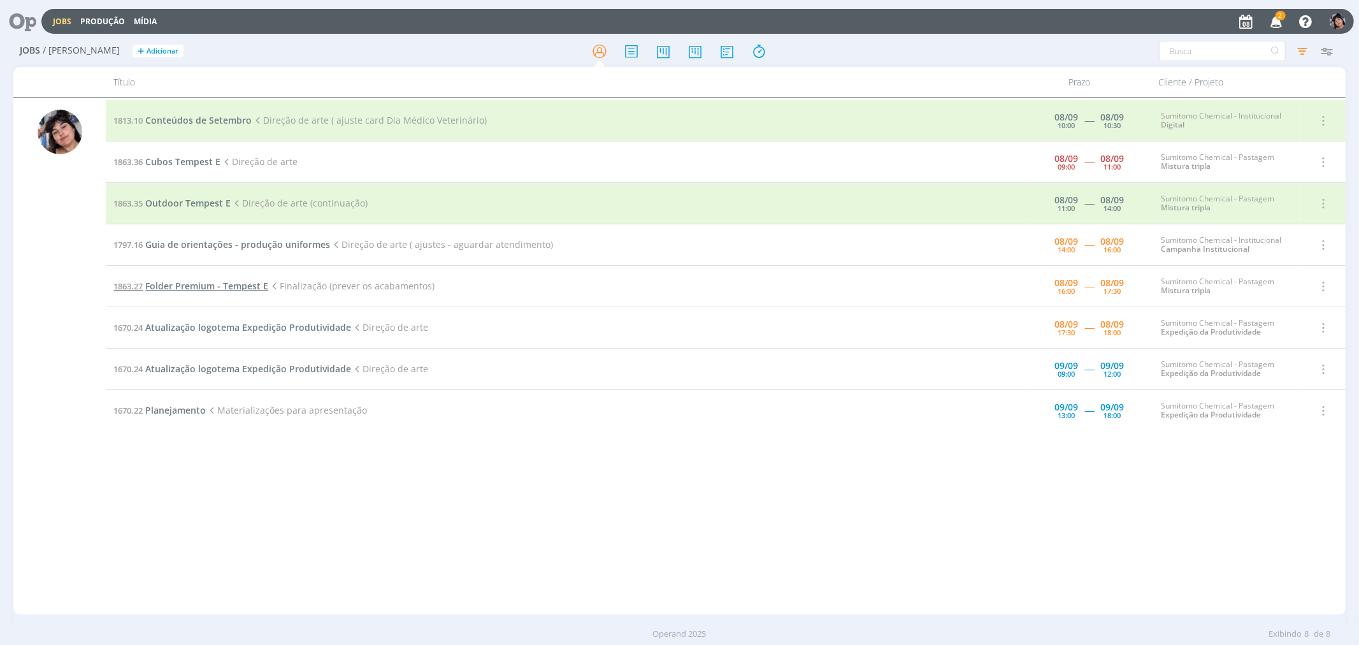
click at [253, 284] on span "Folder Premium - Tempest E" at bounding box center [206, 286] width 123 height 12
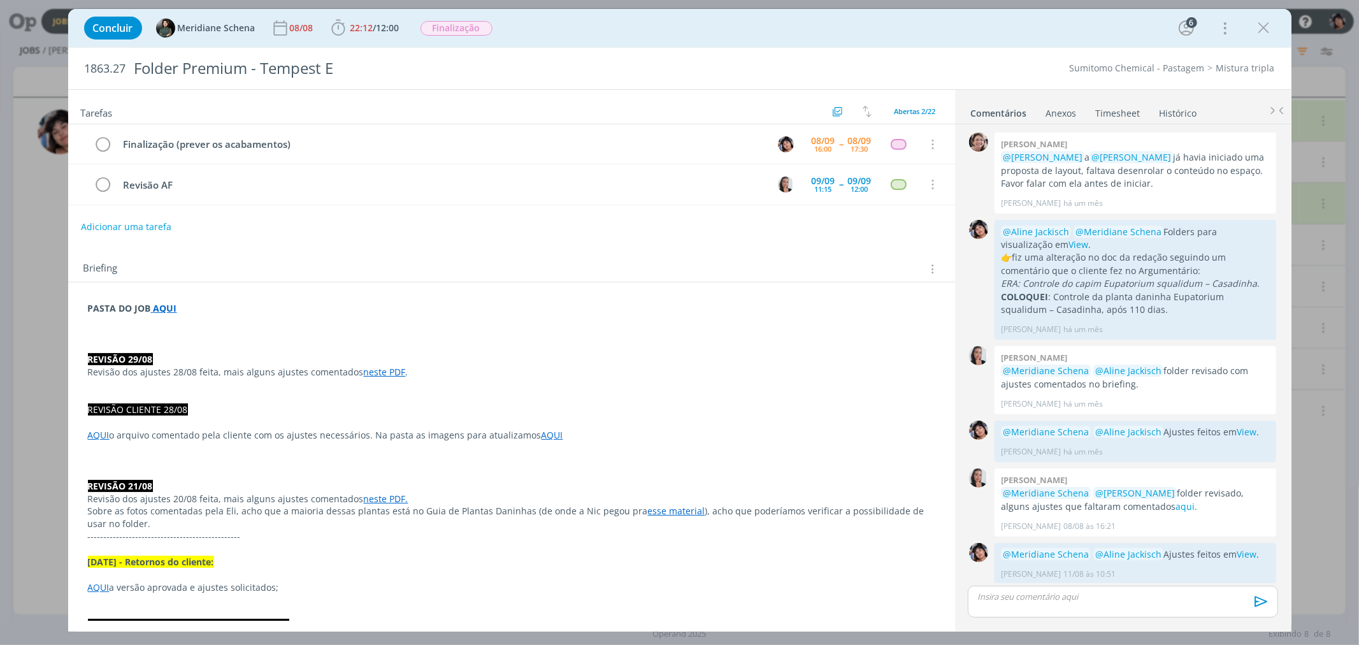
scroll to position [1068, 0]
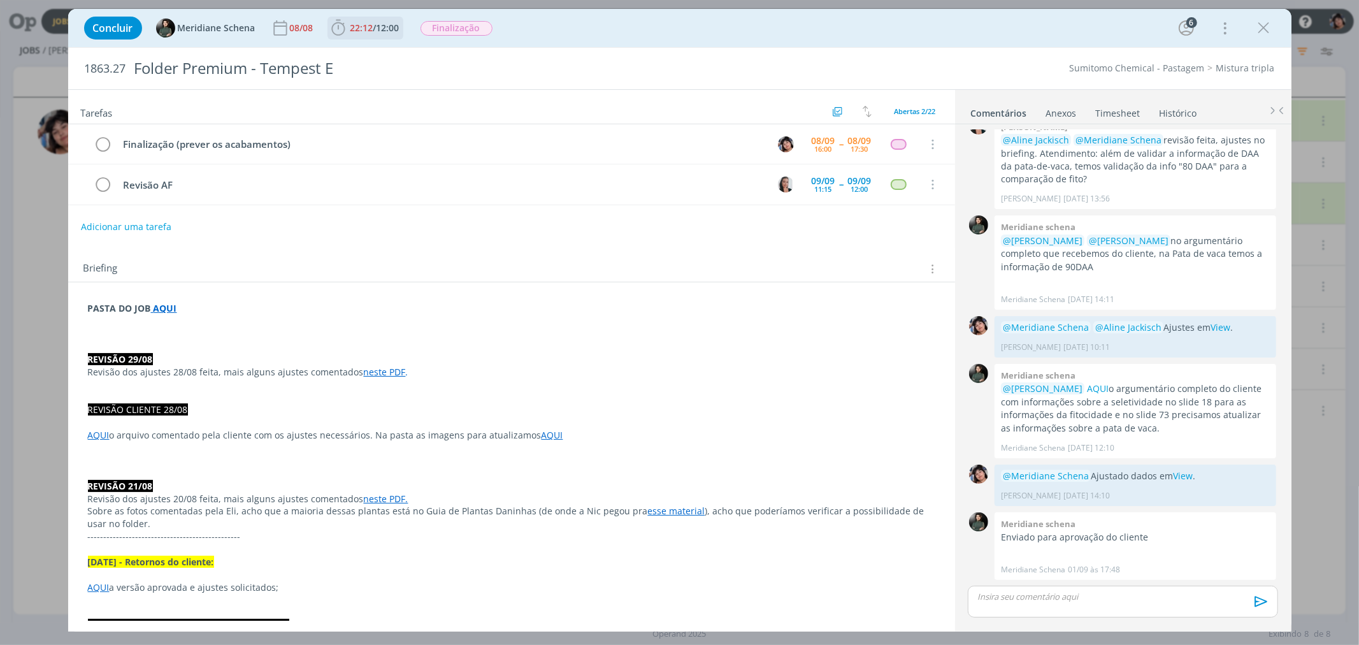
click at [340, 31] on icon "dialog" at bounding box center [338, 27] width 19 height 19
click at [348, 55] on icon "dialog" at bounding box center [356, 56] width 22 height 17
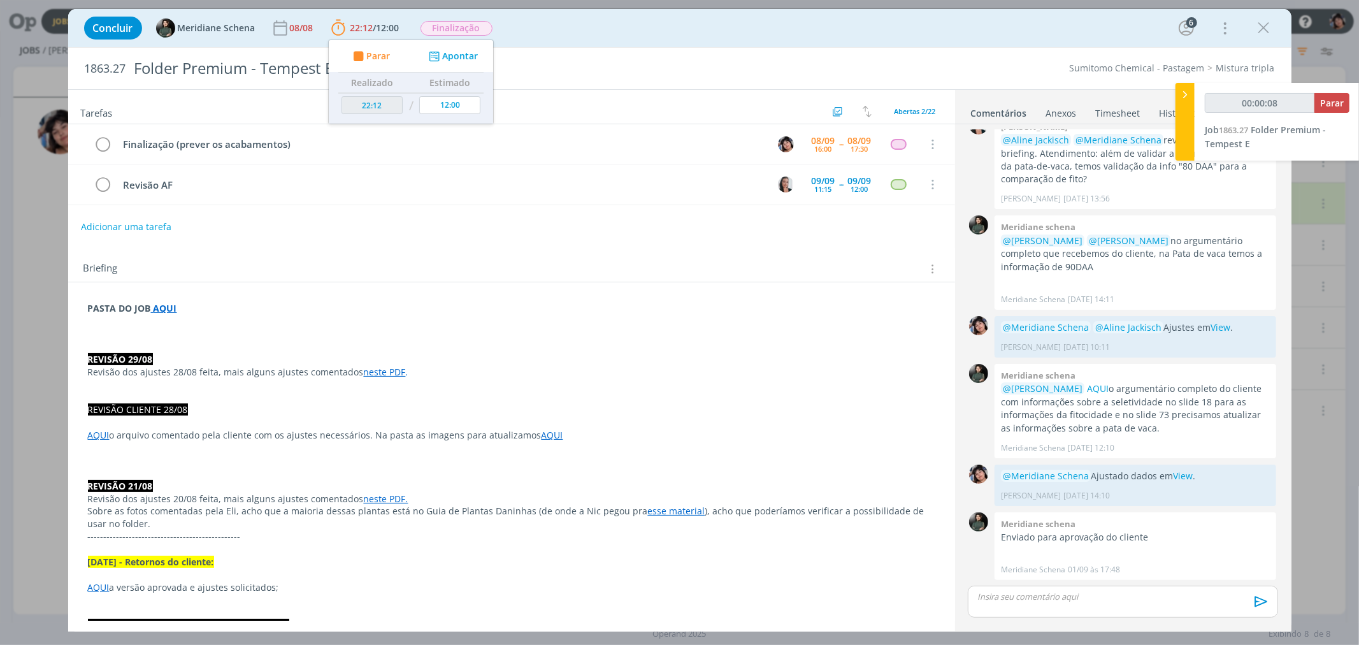
click at [384, 376] on link "neste PDF" at bounding box center [385, 372] width 42 height 12
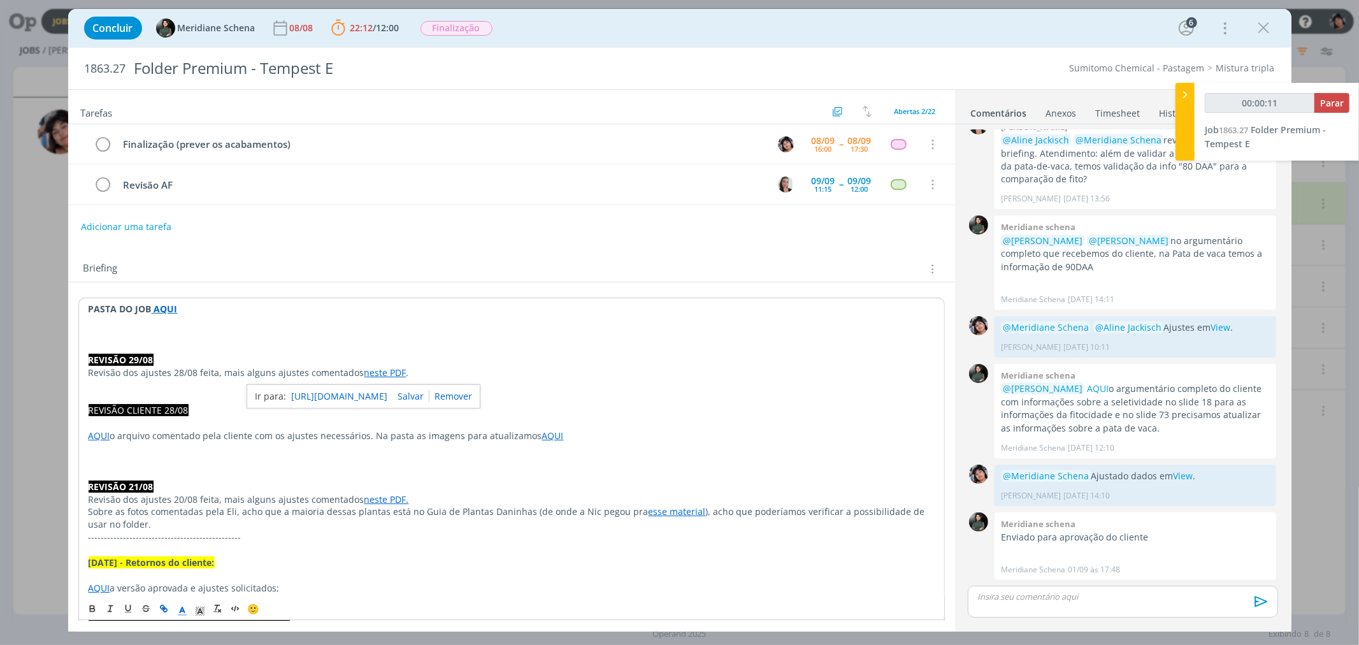
click at [385, 358] on p "REVISÃO 29/08" at bounding box center [512, 359] width 846 height 13
click at [27, 296] on div "Concluir Meridiane Schena [DATE] 22:12 / 12:00 Parar Apontar Data * [DATE] Hora…" at bounding box center [679, 322] width 1359 height 645
click at [503, 29] on icon "dialog" at bounding box center [1263, 27] width 19 height 19
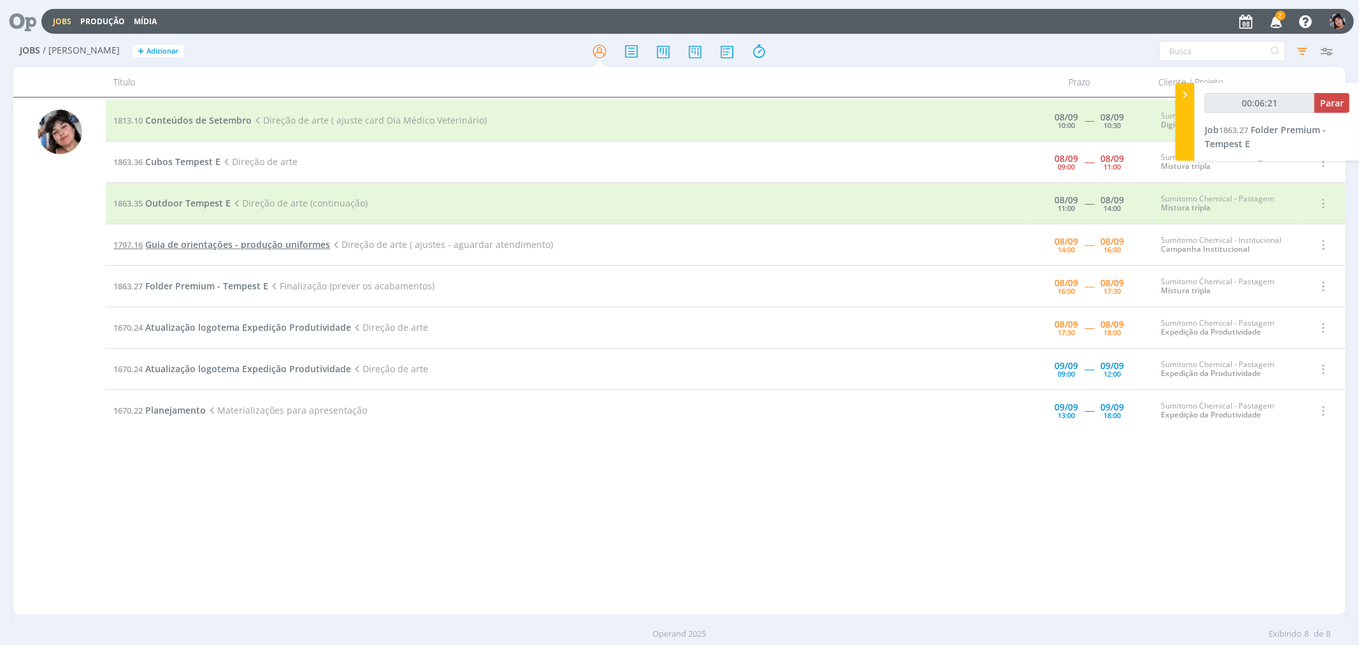
click at [252, 248] on span "Guia de orientações - produção uniformes" at bounding box center [237, 244] width 185 height 12
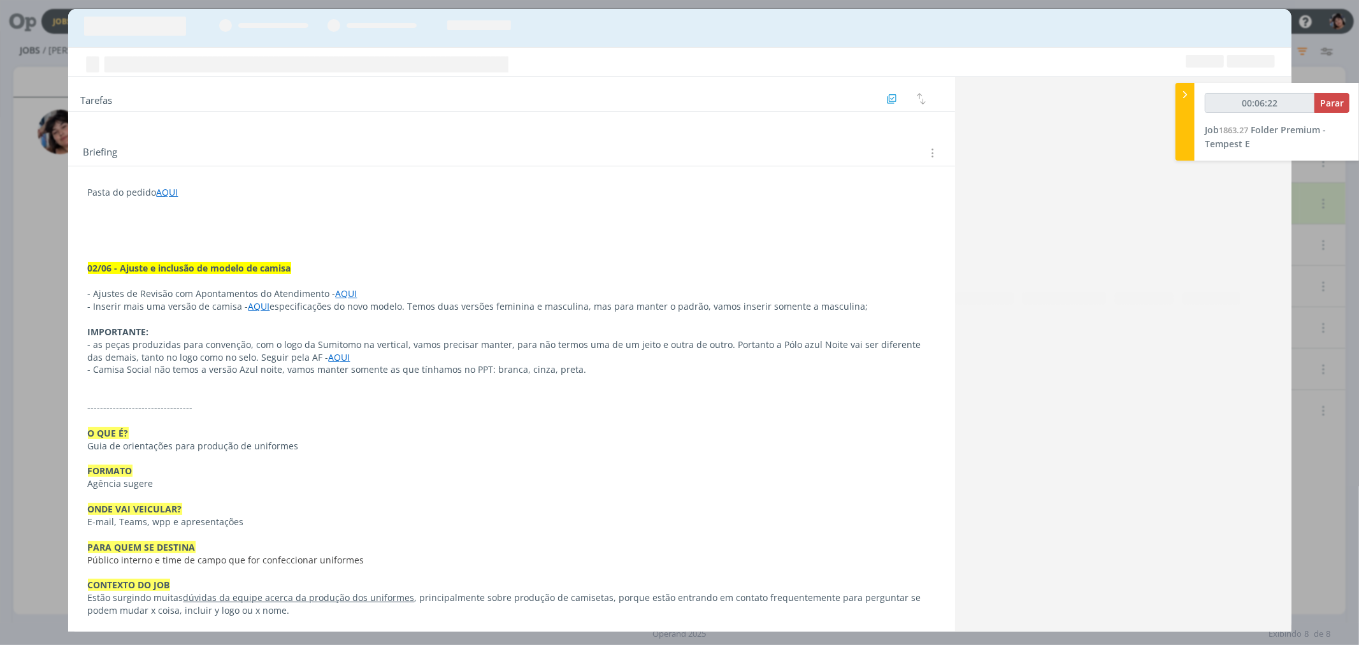
scroll to position [1220, 0]
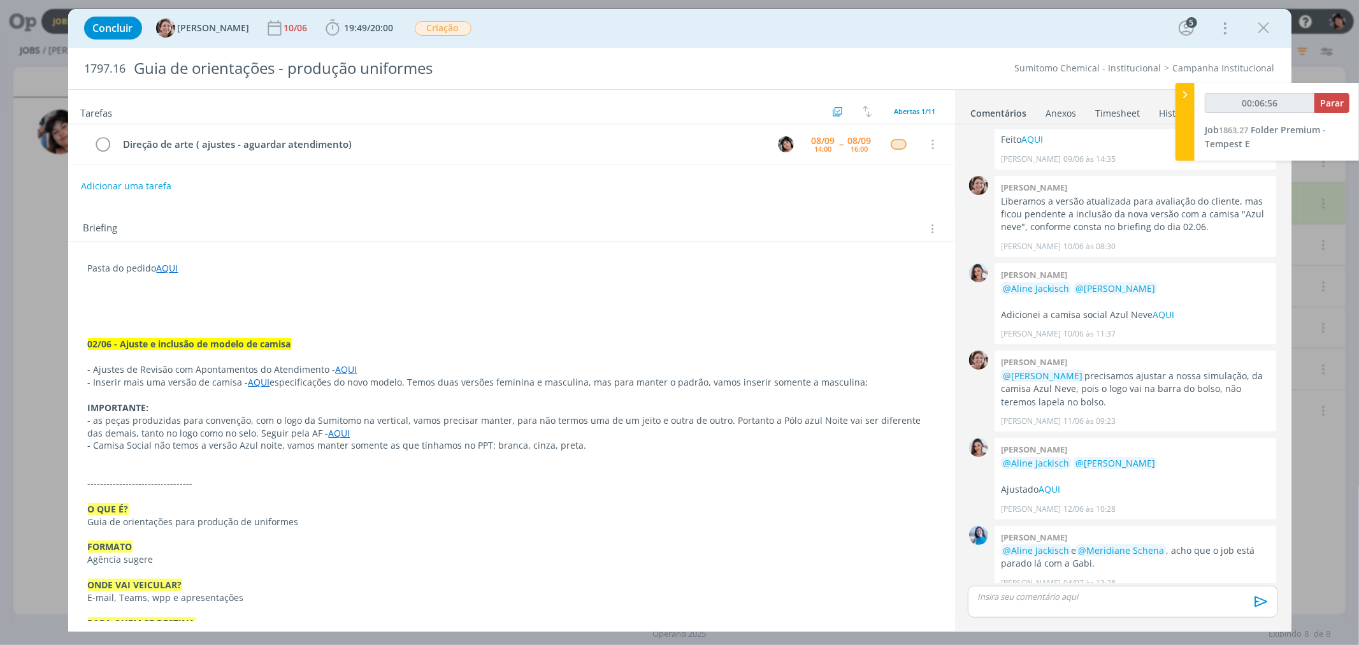
click at [492, 524] on p "Guia de orientações para produção de uniformes" at bounding box center [511, 521] width 847 height 13
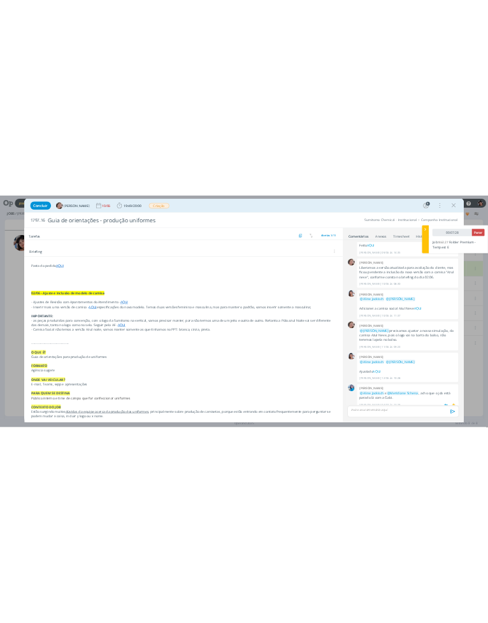
scroll to position [1220, 0]
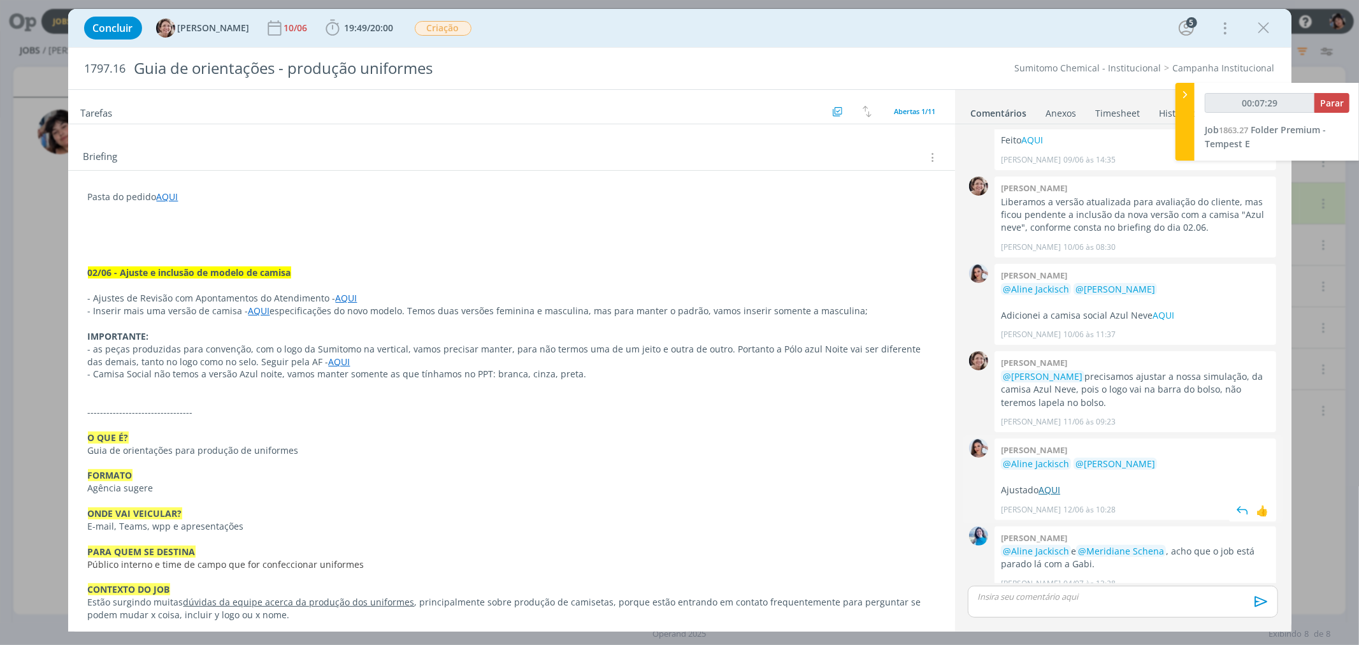
click at [503, 483] on link "AQUI" at bounding box center [1049, 489] width 22 height 12
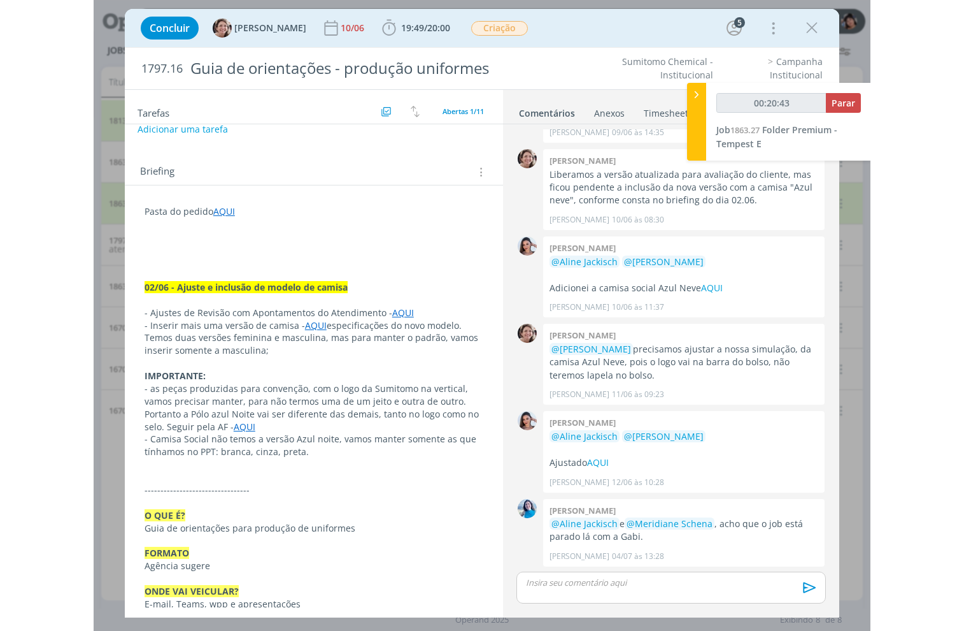
scroll to position [1234, 0]
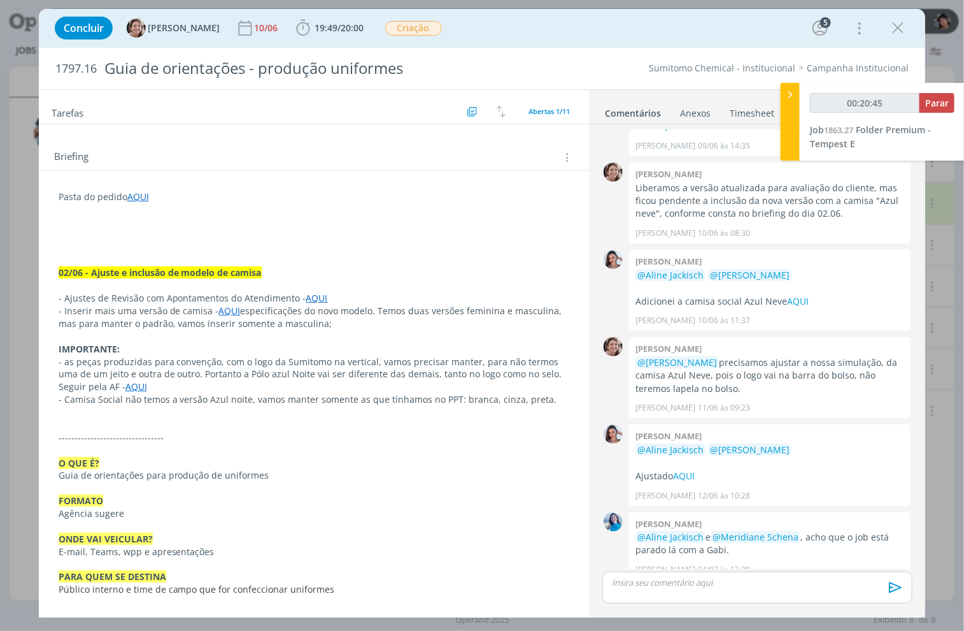
click at [317, 298] on link "AQUI" at bounding box center [317, 298] width 22 height 12
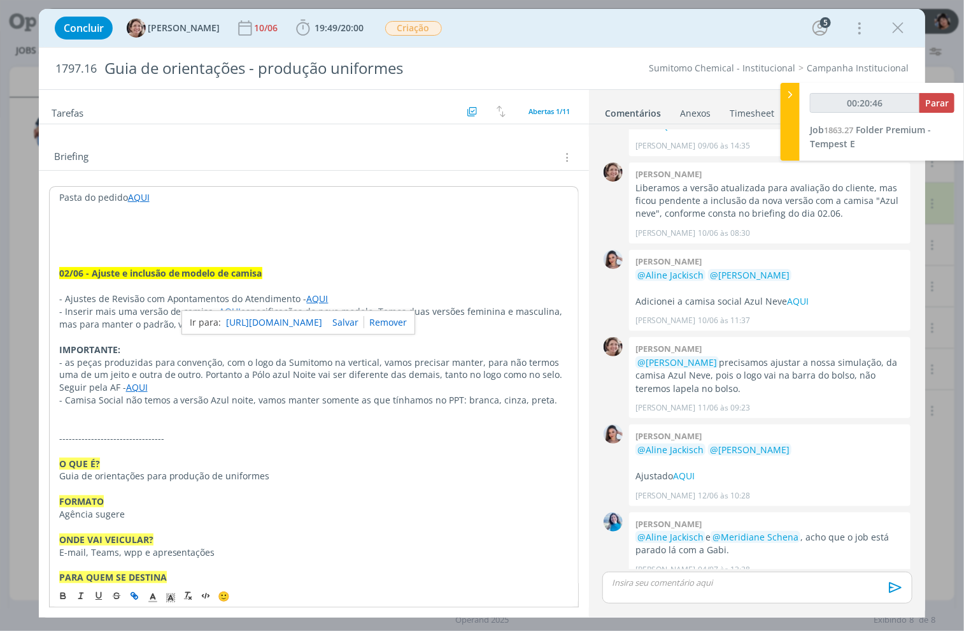
click at [311, 315] on link "[URL][DOMAIN_NAME]" at bounding box center [274, 322] width 96 height 17
click at [146, 301] on p "- Ajustes de Revisão com Apontamentos do Atendimento - AQUI" at bounding box center [314, 298] width 510 height 13
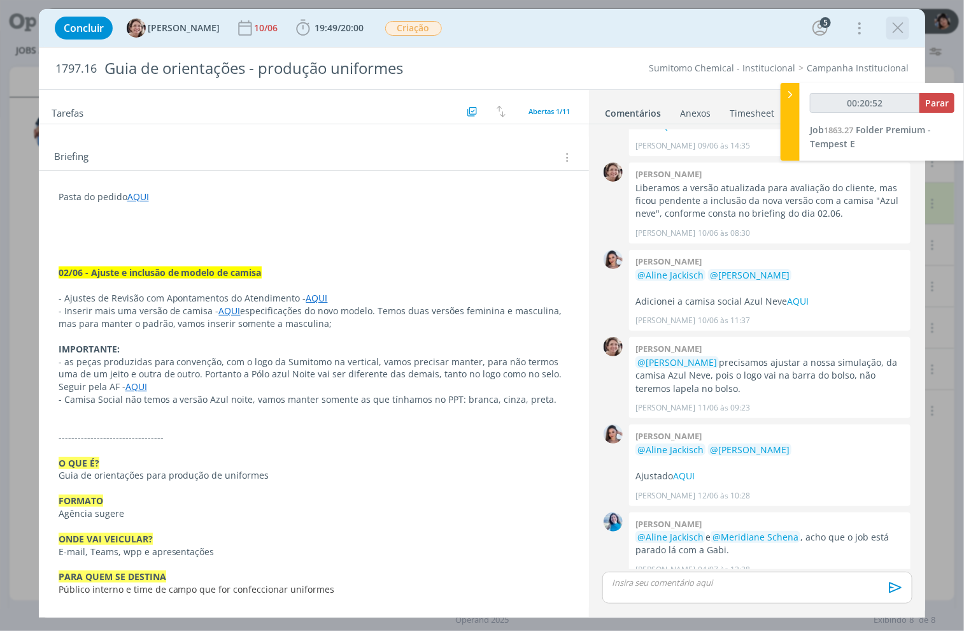
click at [503, 24] on icon "dialog" at bounding box center [897, 27] width 19 height 19
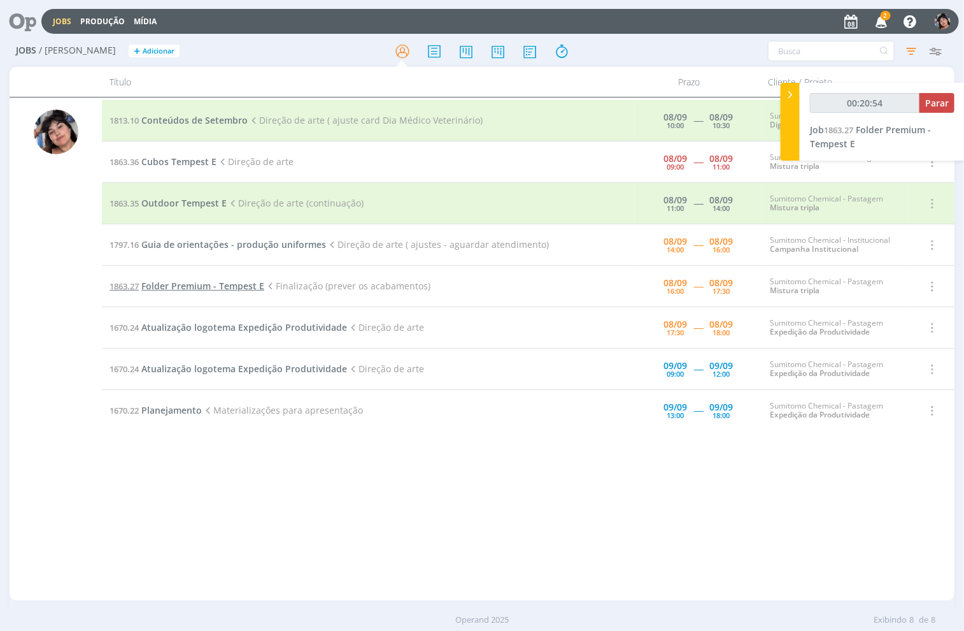
click at [186, 285] on span "Folder Premium - Tempest E" at bounding box center [202, 286] width 123 height 12
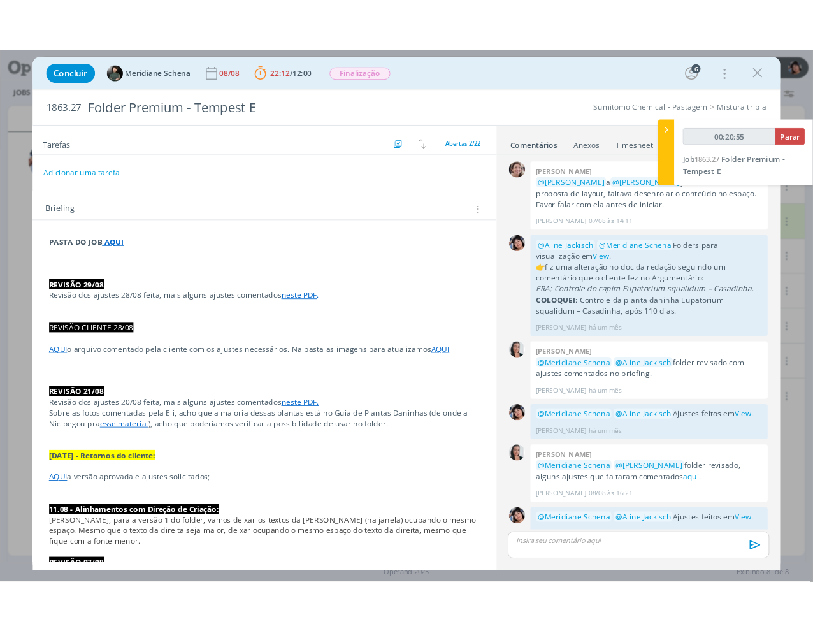
scroll to position [1081, 0]
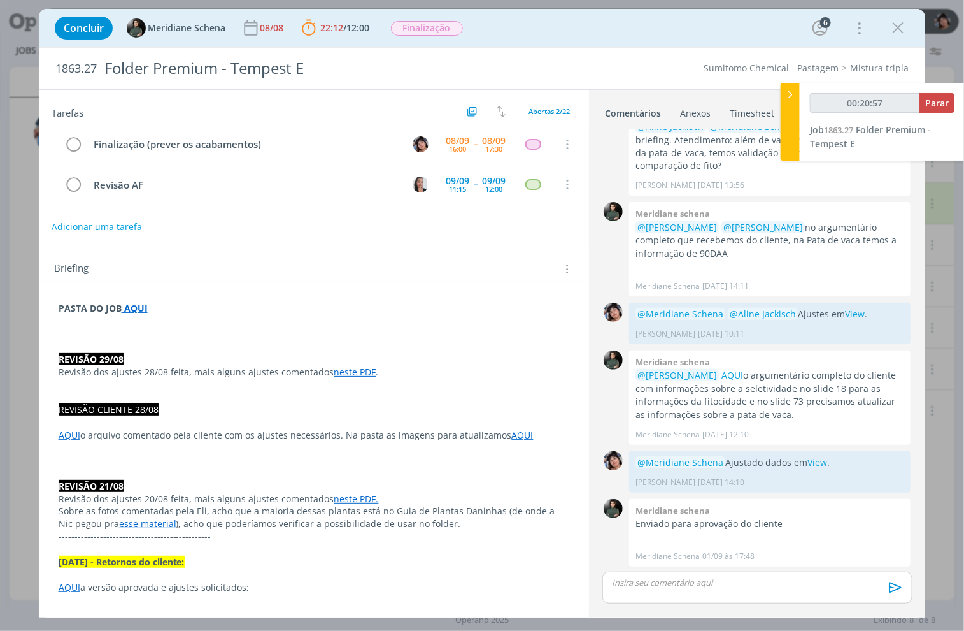
click at [351, 371] on link "neste PDF" at bounding box center [355, 372] width 42 height 12
click at [341, 375] on link "neste PDF" at bounding box center [356, 372] width 42 height 12
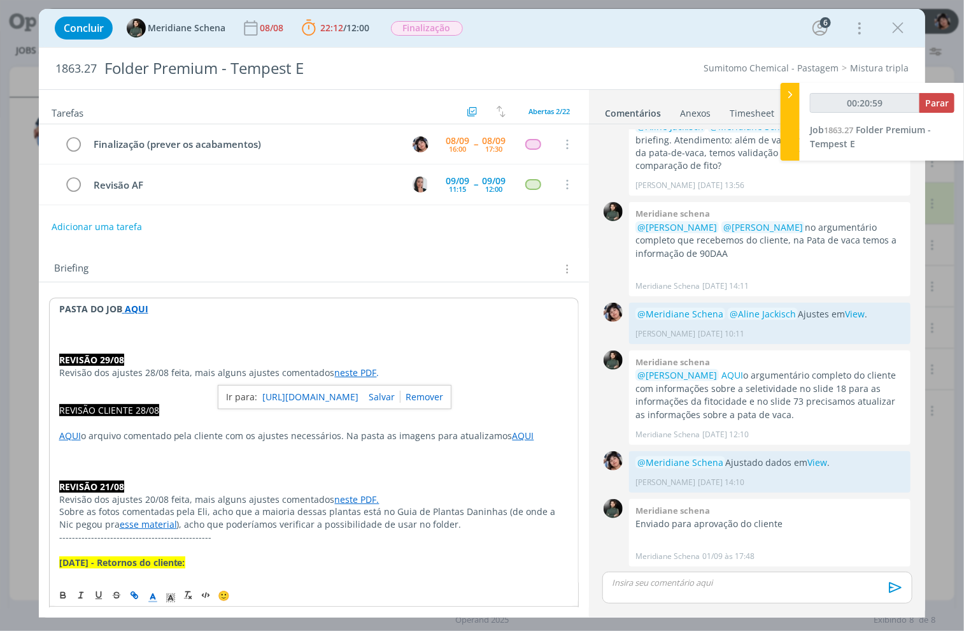
click at [336, 393] on link "[URL][DOMAIN_NAME]" at bounding box center [310, 397] width 96 height 17
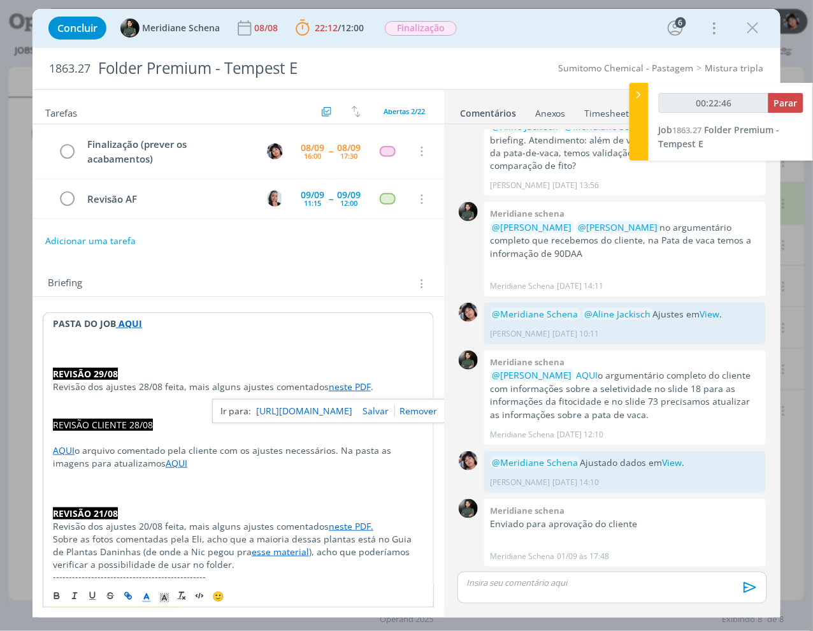
type input "00:22:47"
click at [503, 596] on div "dialog" at bounding box center [612, 587] width 310 height 32
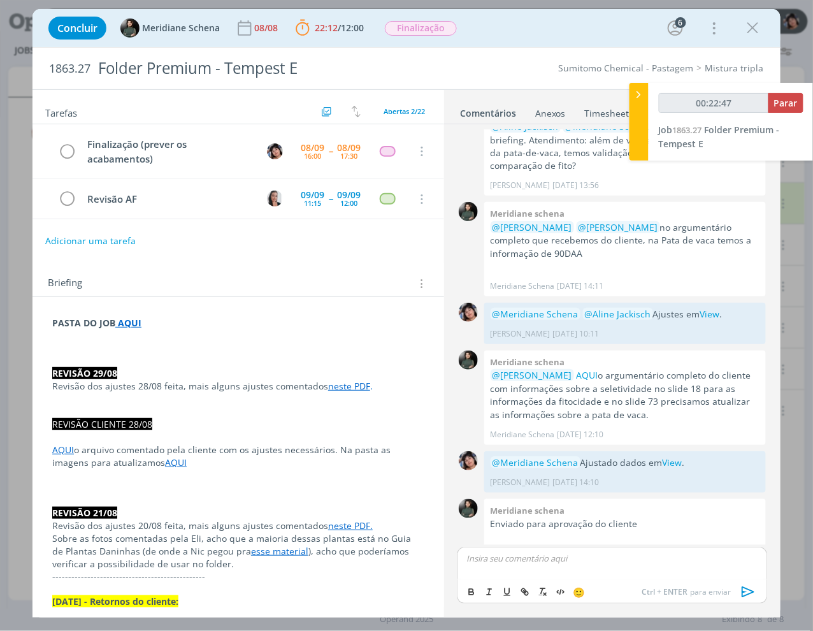
scroll to position [1106, 0]
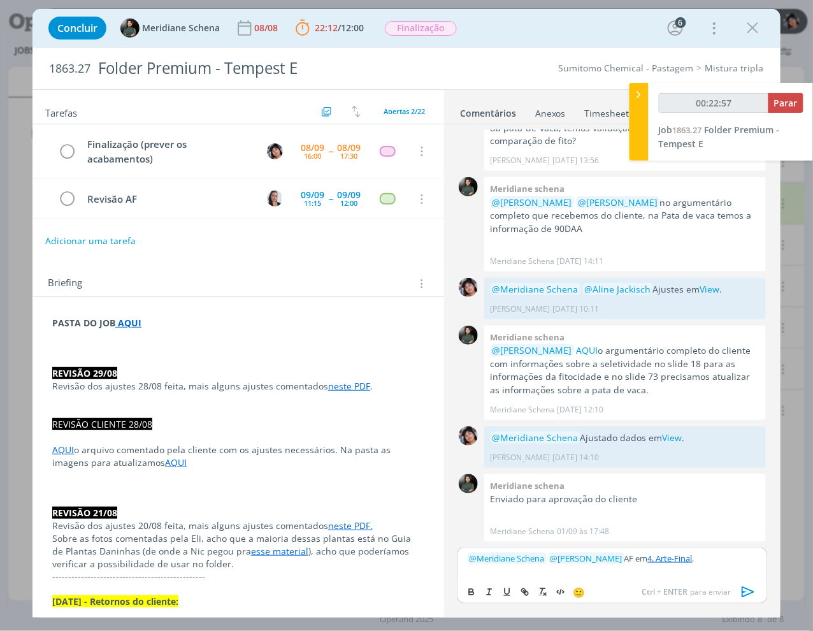
click at [503, 597] on icon "dialog" at bounding box center [748, 591] width 19 height 19
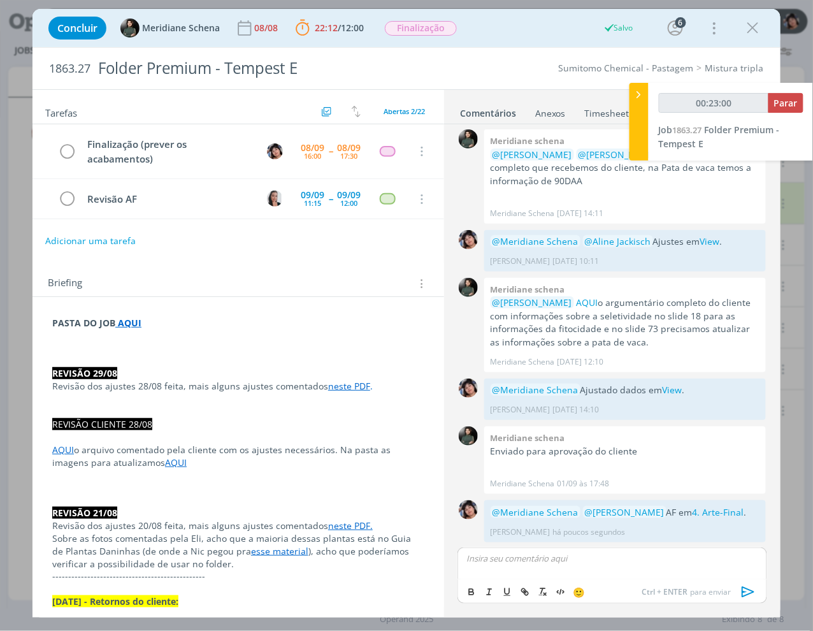
type input "00:23:01"
click at [503, 102] on span "Parar" at bounding box center [786, 103] width 24 height 12
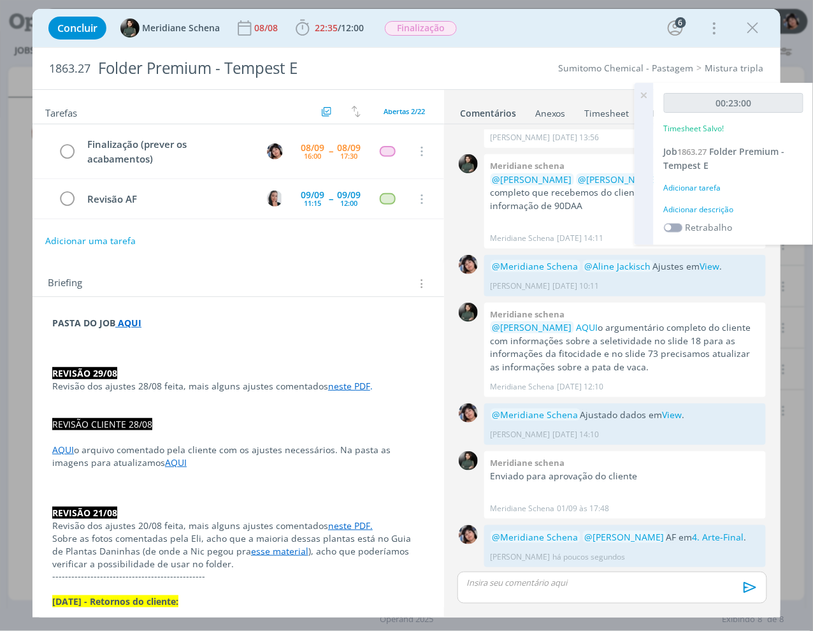
click at [503, 188] on div "Adicionar tarefa" at bounding box center [733, 187] width 139 height 11
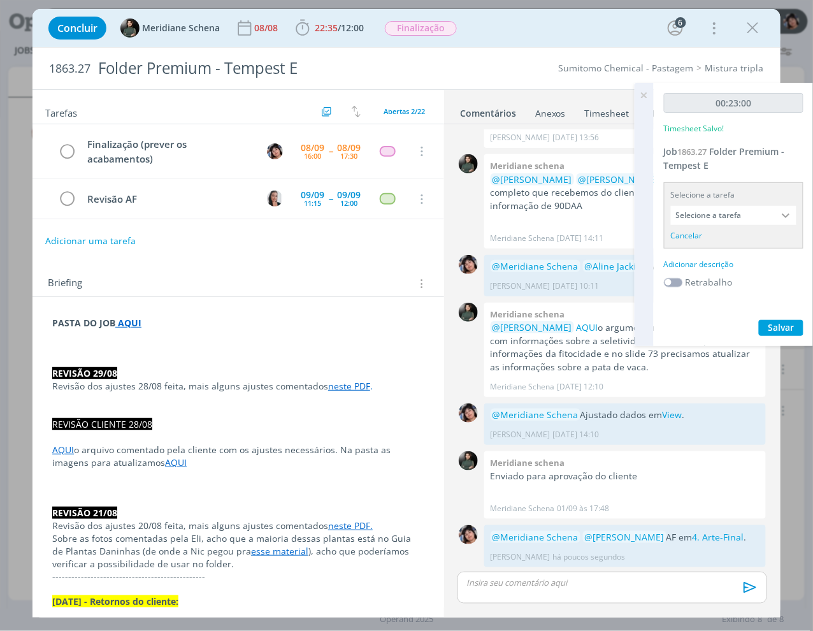
drag, startPoint x: 711, startPoint y: 200, endPoint x: 711, endPoint y: 208, distance: 8.3
click at [503, 202] on div "Selecione a tarefa Selecione a tarefa Cancelar" at bounding box center [733, 215] width 139 height 66
click at [503, 215] on input "Selecione a tarefa" at bounding box center [733, 215] width 125 height 19
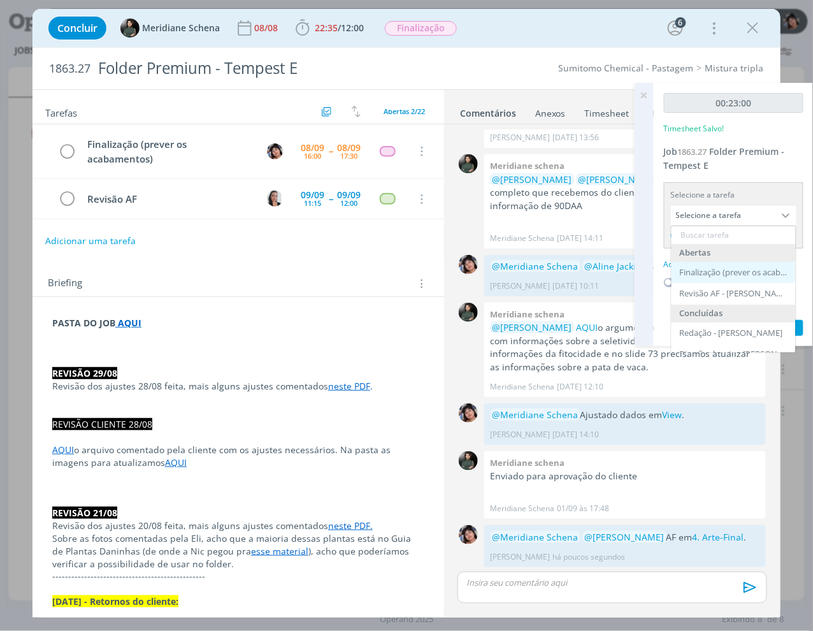
click at [503, 277] on div "Finalização (prever os acabamentos) - [PERSON_NAME]" at bounding box center [733, 273] width 124 height 22
type input "Finalização (prever os acabamentos)"
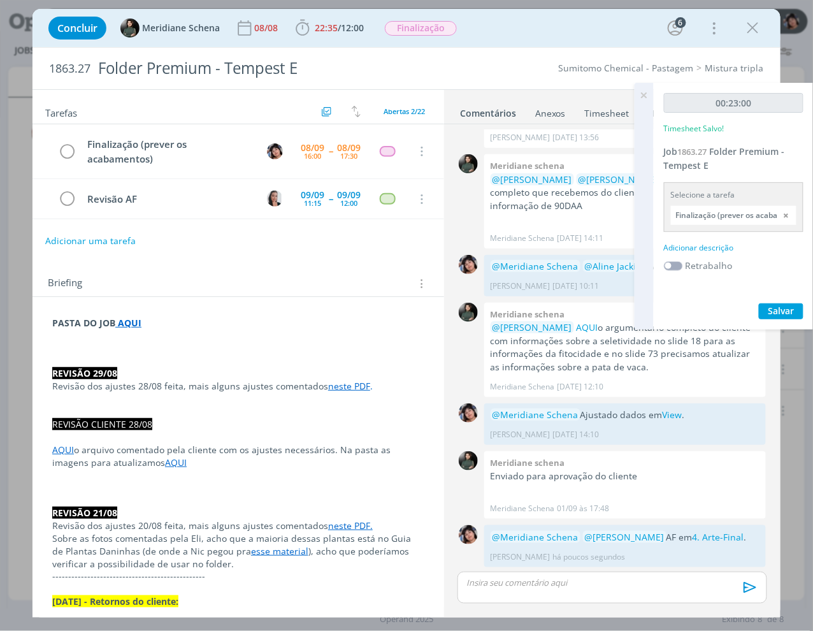
click at [503, 243] on div "Adicionar descrição" at bounding box center [733, 247] width 139 height 11
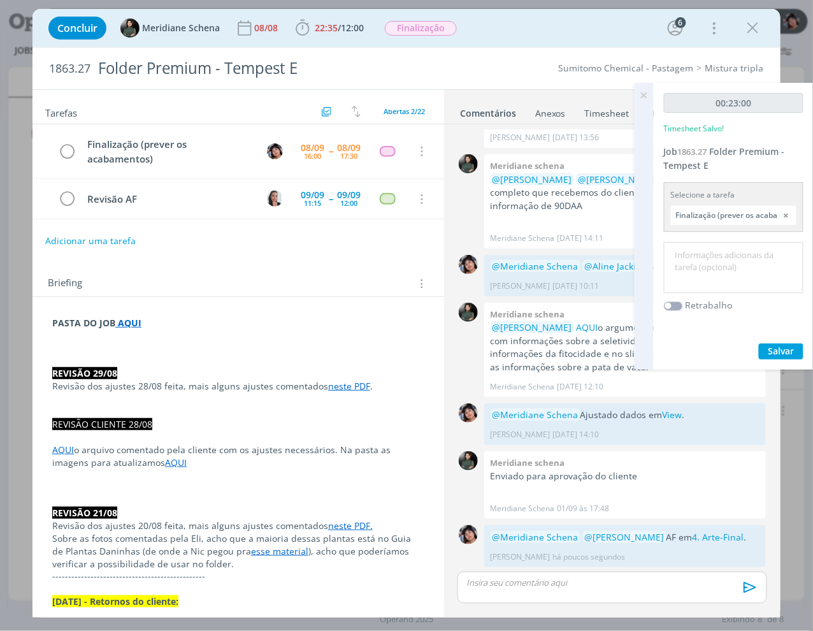
click at [503, 264] on textarea at bounding box center [733, 267] width 133 height 45
type textarea "AF"
click at [503, 349] on span "Salvar" at bounding box center [781, 351] width 26 height 12
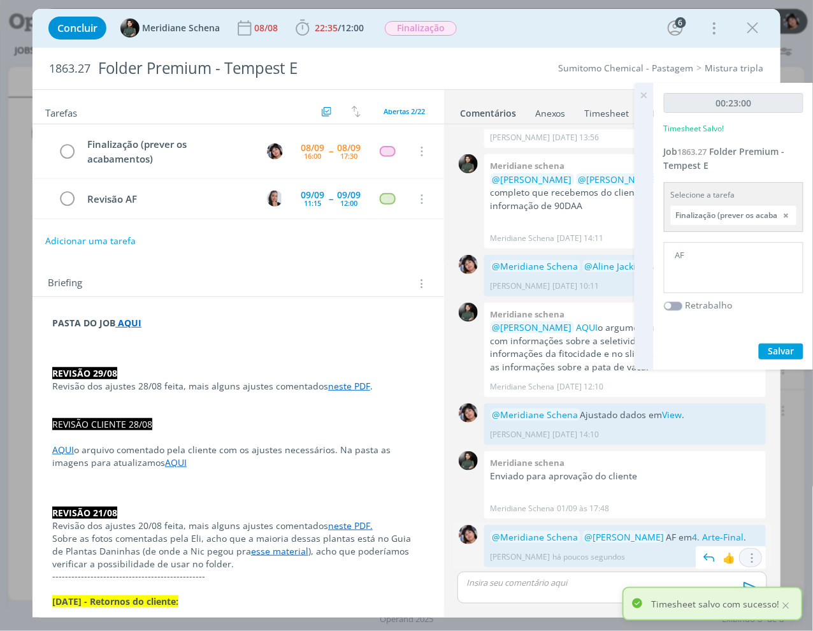
click at [503, 558] on icon "dialog" at bounding box center [750, 558] width 14 height 12
click at [503, 520] on link "Editar" at bounding box center [707, 520] width 101 height 20
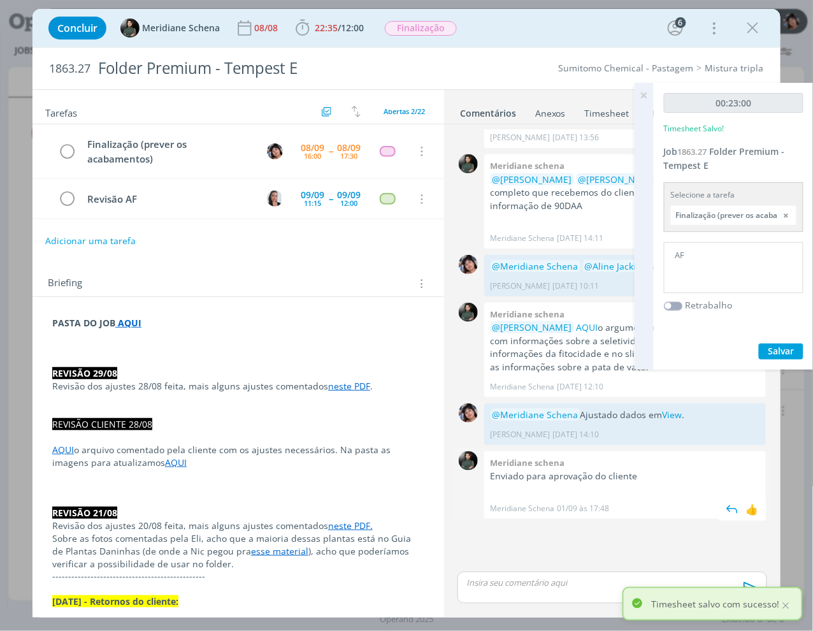
scroll to position [1132, 0]
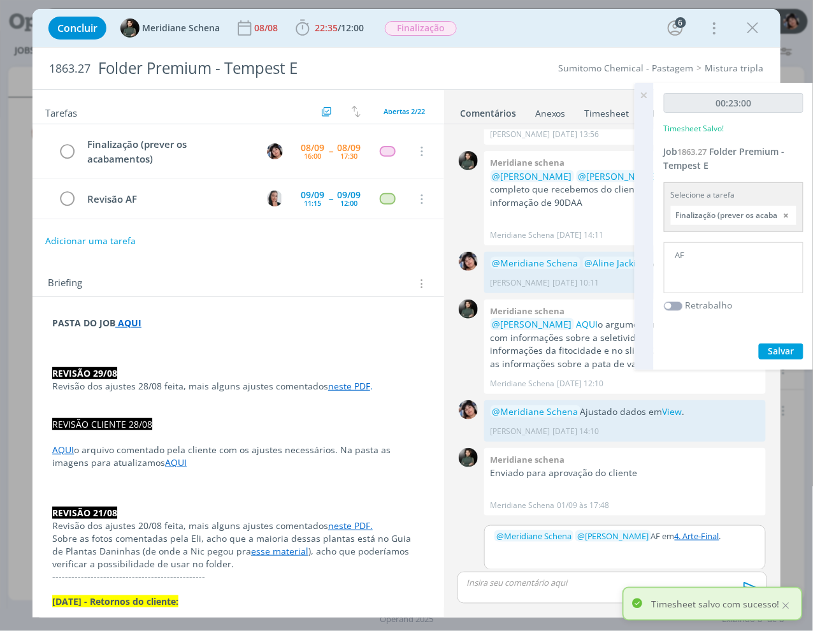
click at [503, 545] on div "﻿ @ Meridiane Schena ﻿ ﻿ @ [PERSON_NAME] ﻿ AF em 4. Arte-Final ." at bounding box center [625, 535] width 280 height 20
click at [503, 541] on div "﻿ @ Meridiane Schena ﻿ ﻿ @ [PERSON_NAME] ﻿ AF em 4. Arte-Final ." at bounding box center [625, 550] width 280 height 51
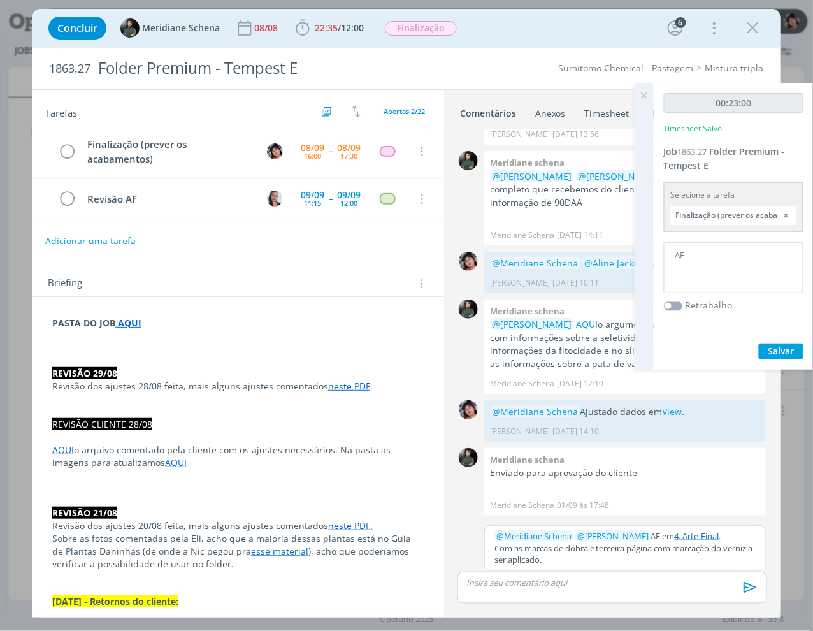
click at [503, 589] on icon "dialog" at bounding box center [750, 587] width 13 height 11
click at [64, 145] on icon "dialog" at bounding box center [68, 151] width 18 height 19
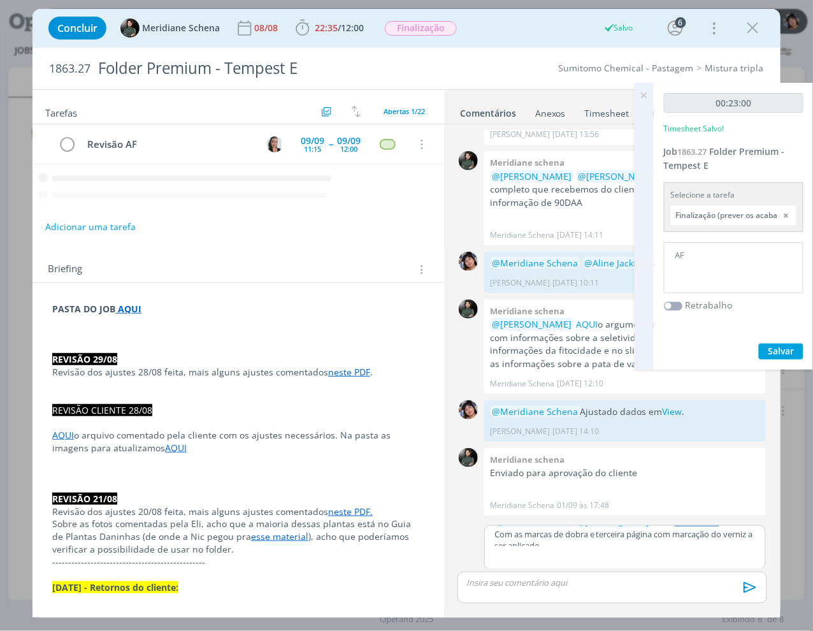
scroll to position [23, 0]
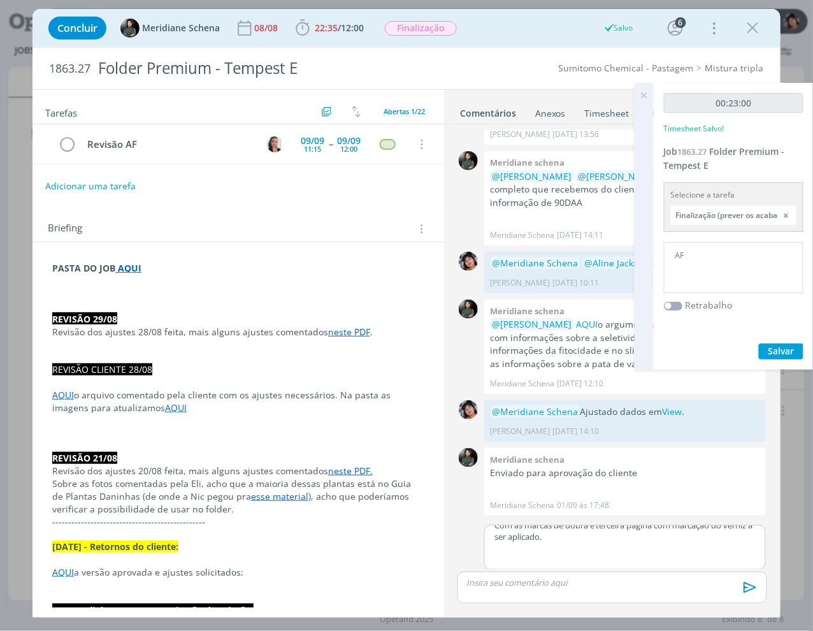
click at [503, 549] on div "﻿ @ Meridiane Schena ﻿ ﻿ @ [PERSON_NAME] ﻿ AF em 4. Arte-Final . Com as marcas …" at bounding box center [625, 547] width 282 height 45
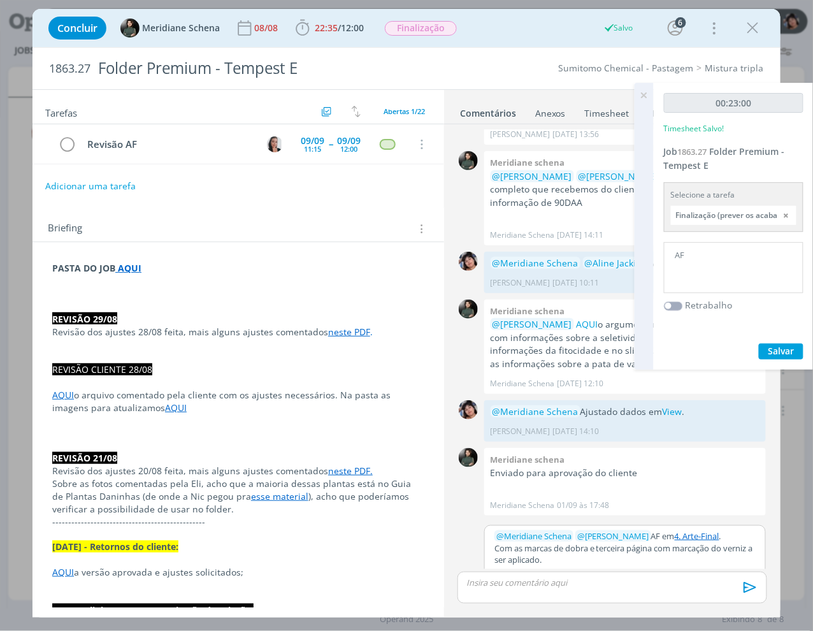
scroll to position [0, 0]
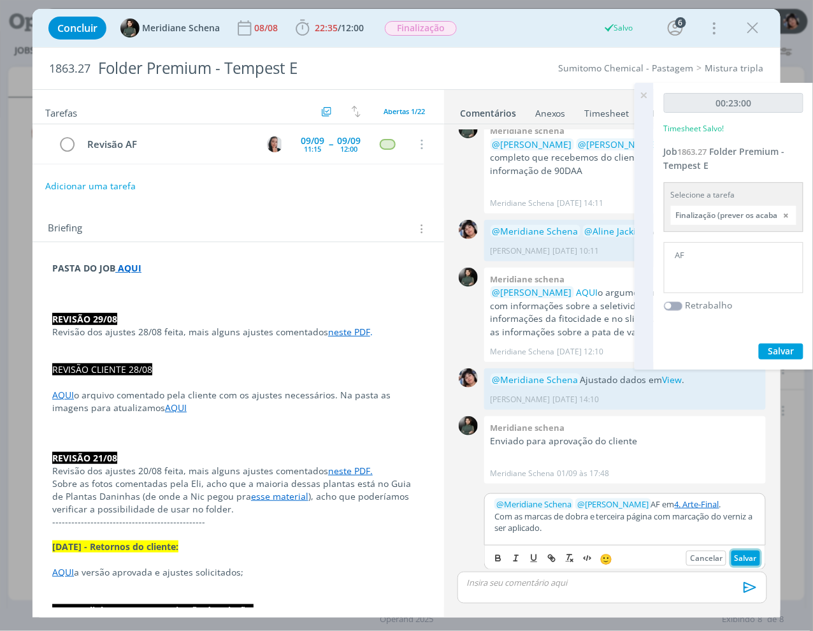
click at [503, 552] on button "Salvar" at bounding box center [745, 557] width 29 height 15
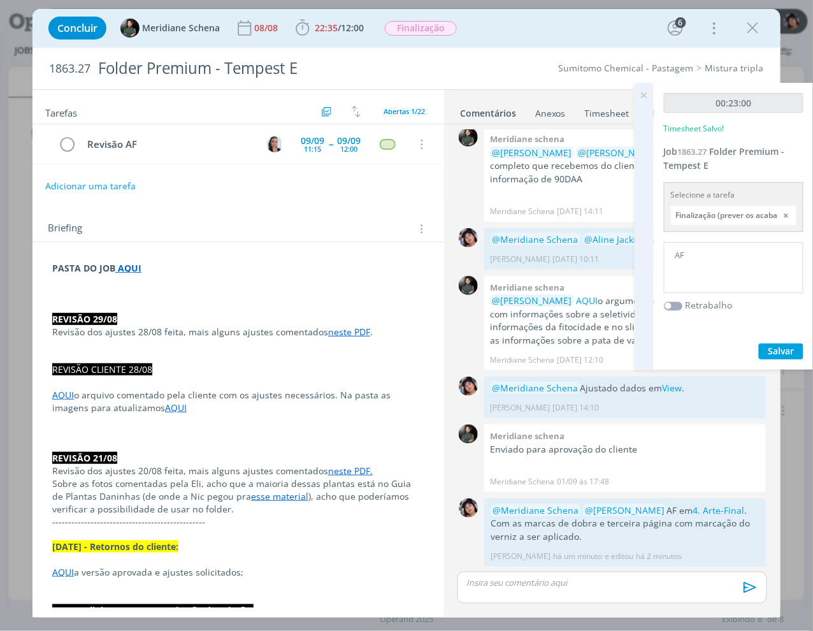
scroll to position [1155, 0]
click at [503, 353] on span "Salvar" at bounding box center [781, 351] width 26 height 12
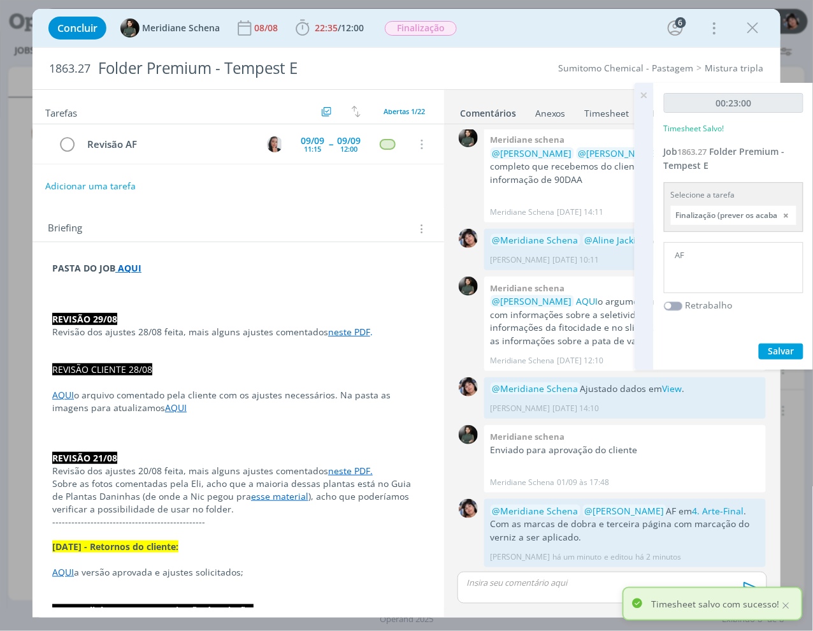
click at [503, 96] on icon at bounding box center [643, 95] width 23 height 25
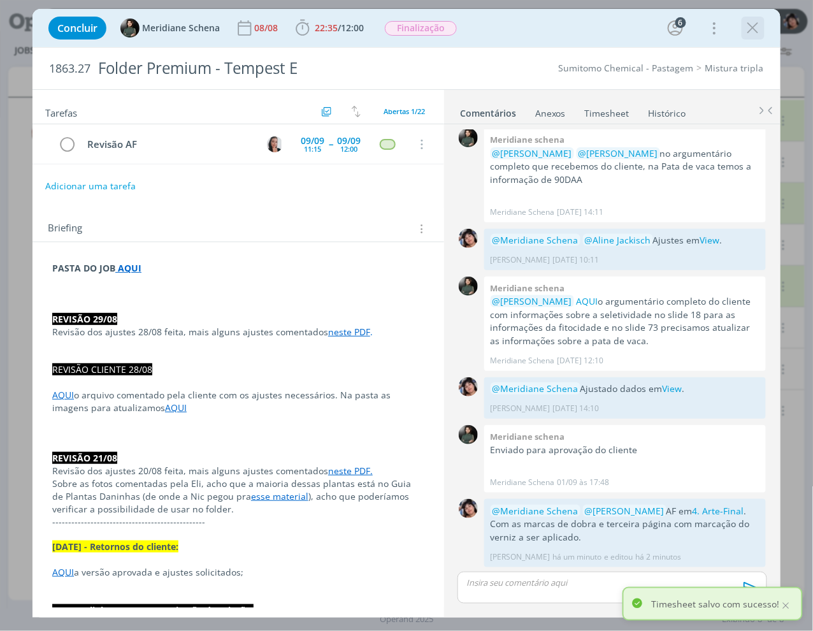
click at [503, 30] on icon "dialog" at bounding box center [752, 27] width 19 height 19
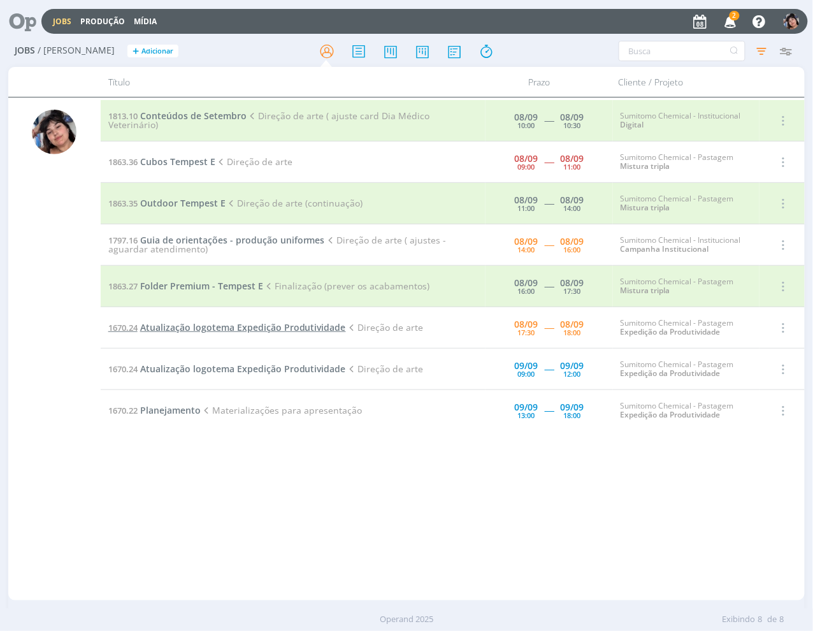
click at [208, 326] on span "Atualização logotema Expedição Produtividade" at bounding box center [243, 327] width 206 height 12
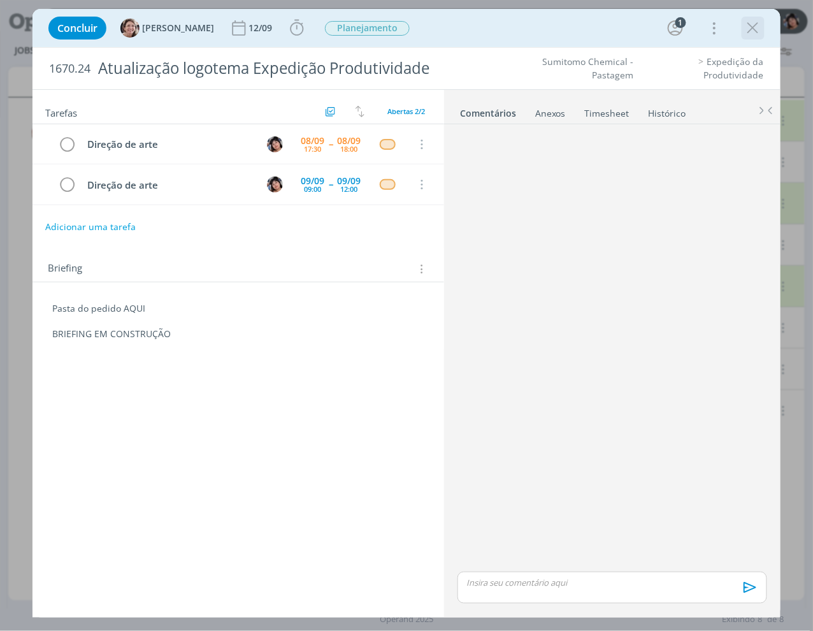
click at [503, 35] on div "dialog" at bounding box center [752, 28] width 23 height 23
drag, startPoint x: 755, startPoint y: 21, endPoint x: 734, endPoint y: 25, distance: 21.5
click at [503, 22] on icon "dialog" at bounding box center [752, 27] width 19 height 19
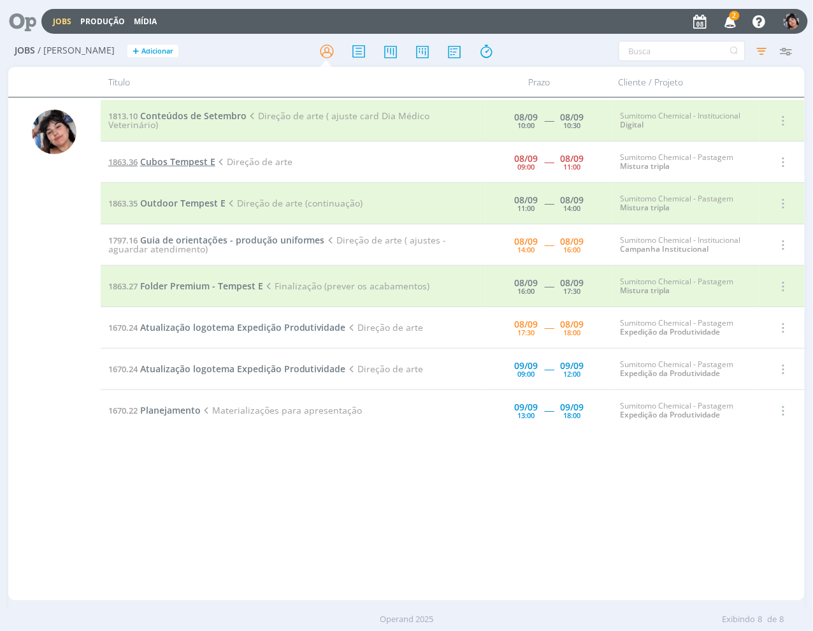
click at [161, 164] on span "Cubos Tempest E" at bounding box center [177, 161] width 75 height 12
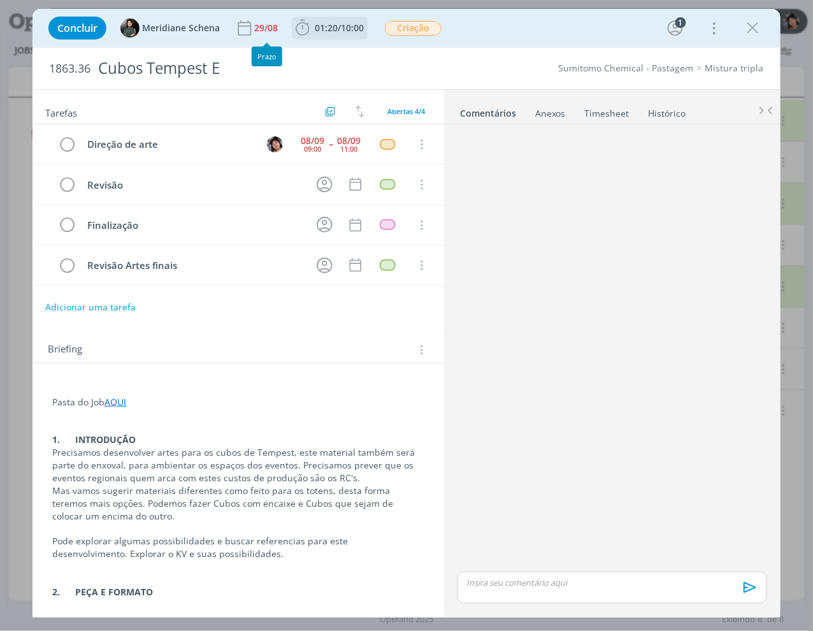
click at [304, 29] on icon "dialog" at bounding box center [302, 27] width 19 height 19
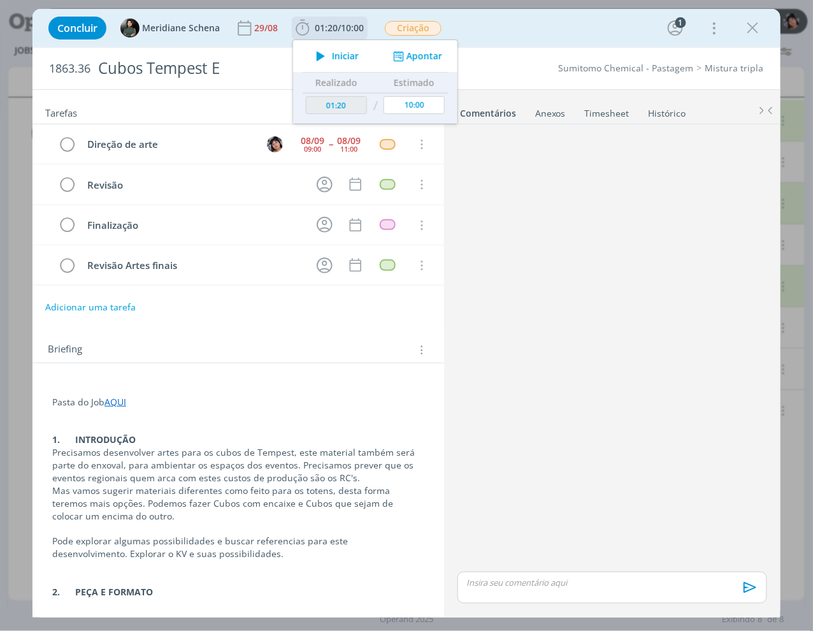
click at [317, 55] on icon "dialog" at bounding box center [321, 56] width 22 height 17
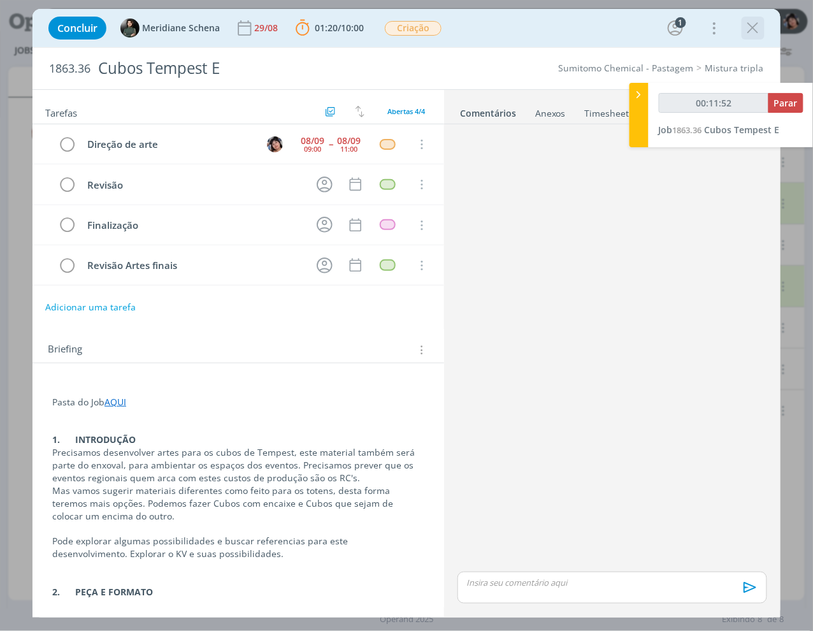
click at [503, 33] on icon "dialog" at bounding box center [752, 27] width 19 height 19
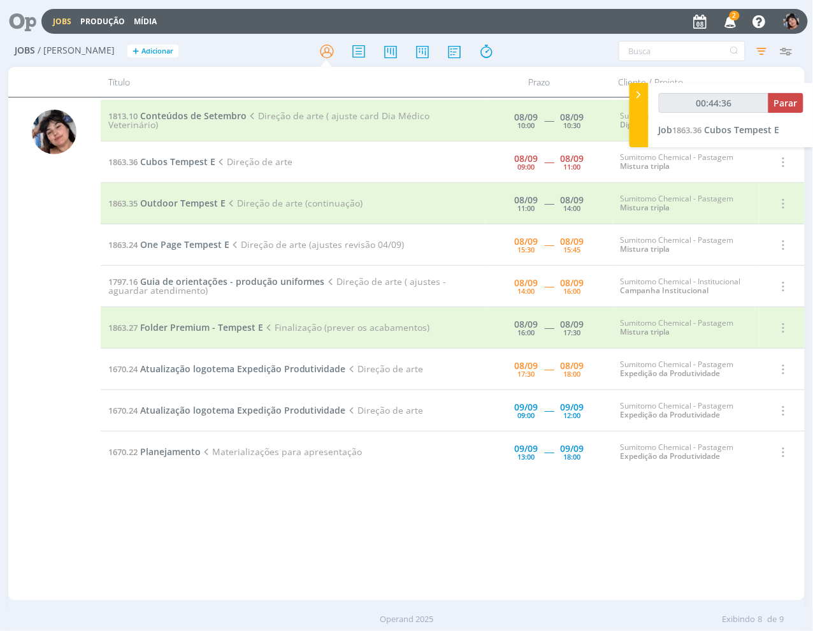
type input "00:45:36"
